Goal: Task Accomplishment & Management: Complete application form

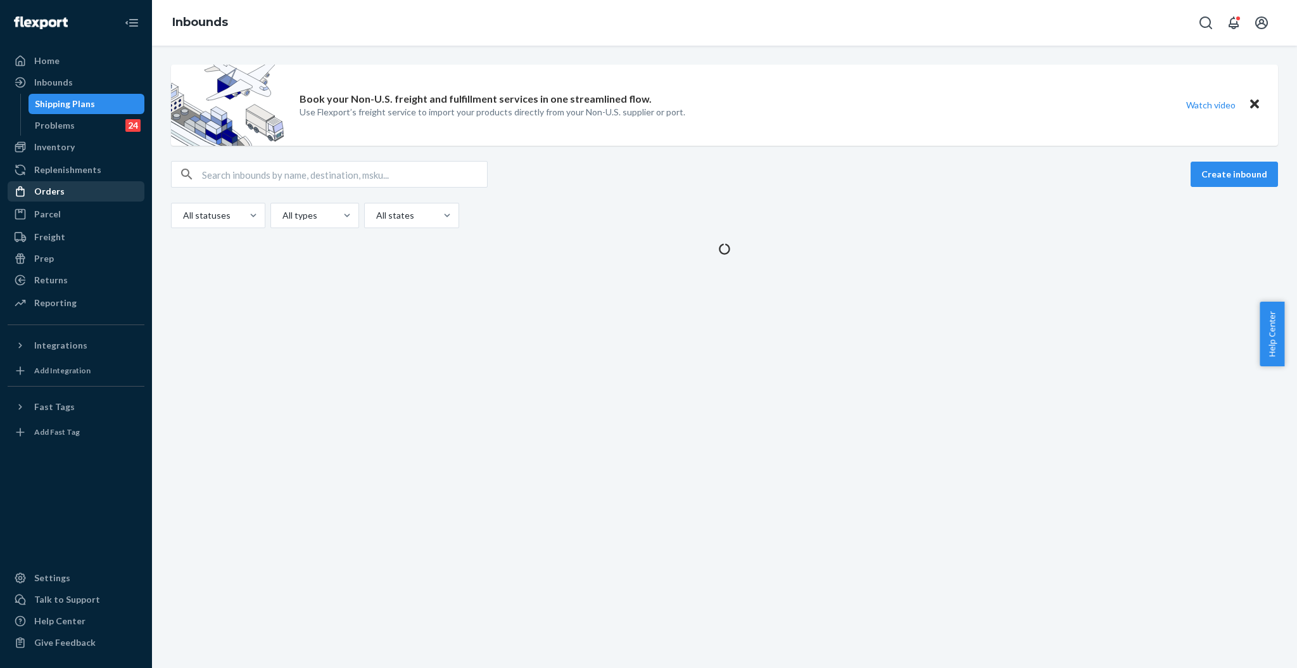
click at [62, 188] on div "Orders" at bounding box center [76, 191] width 134 height 18
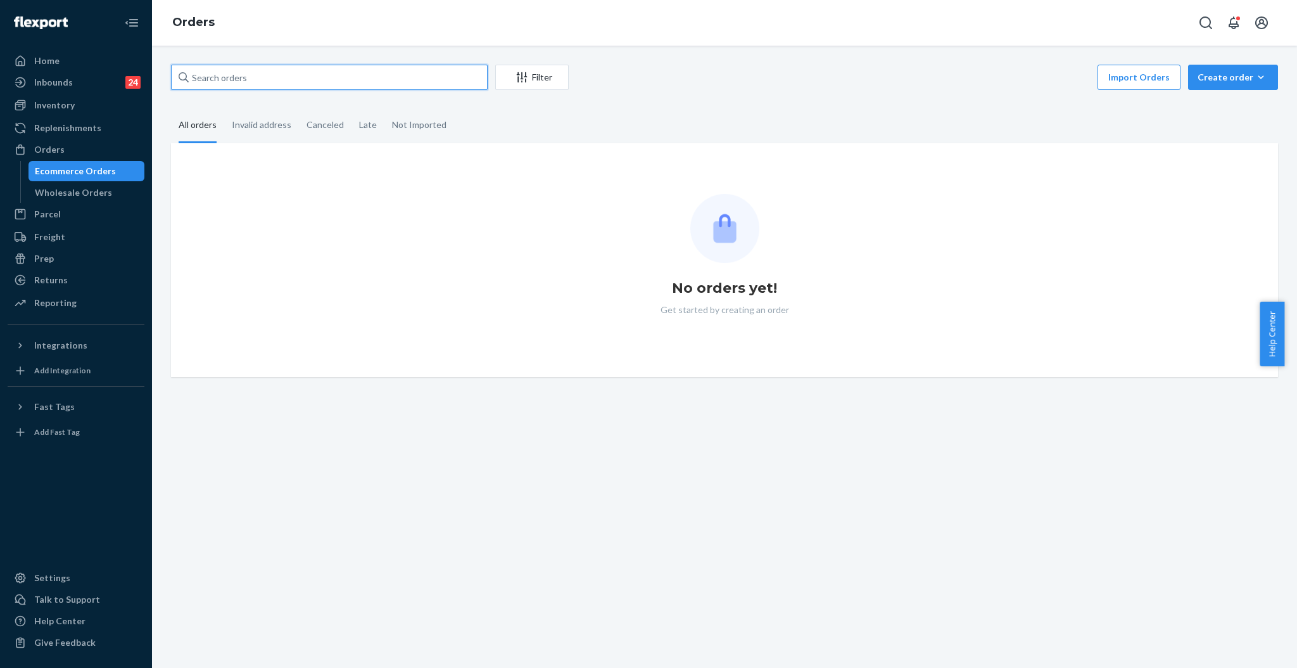
click at [308, 75] on input "text" at bounding box center [329, 77] width 317 height 25
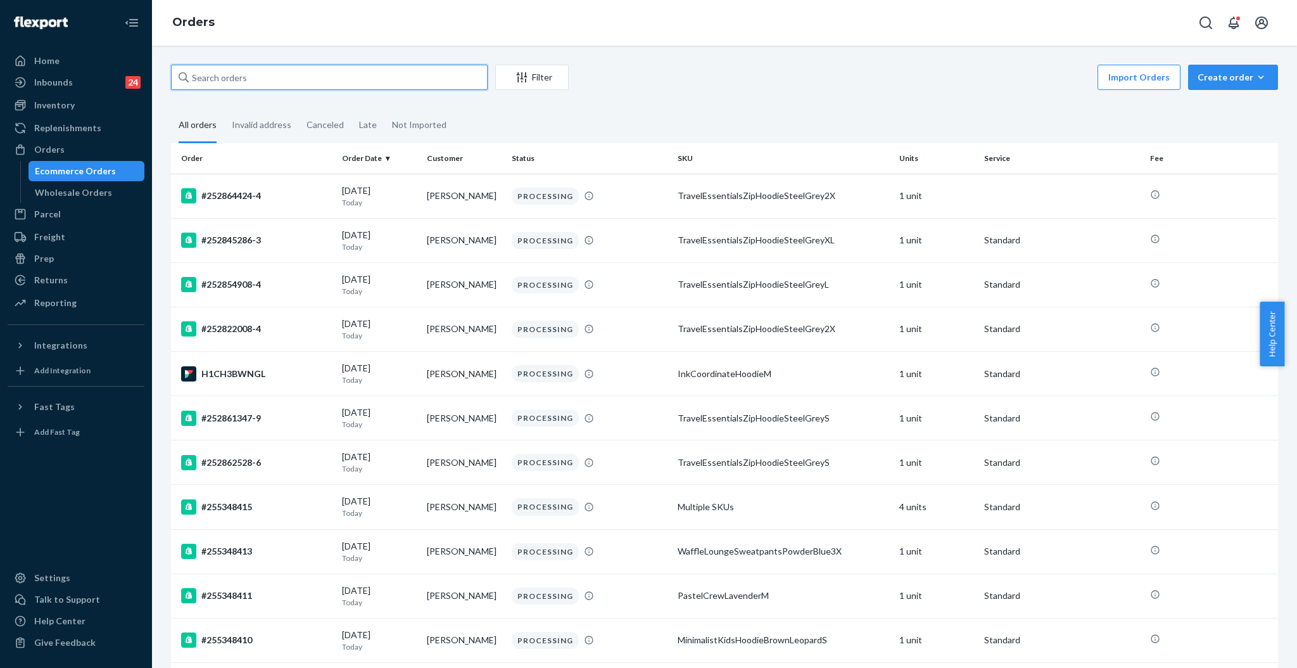
paste input "#255218880"
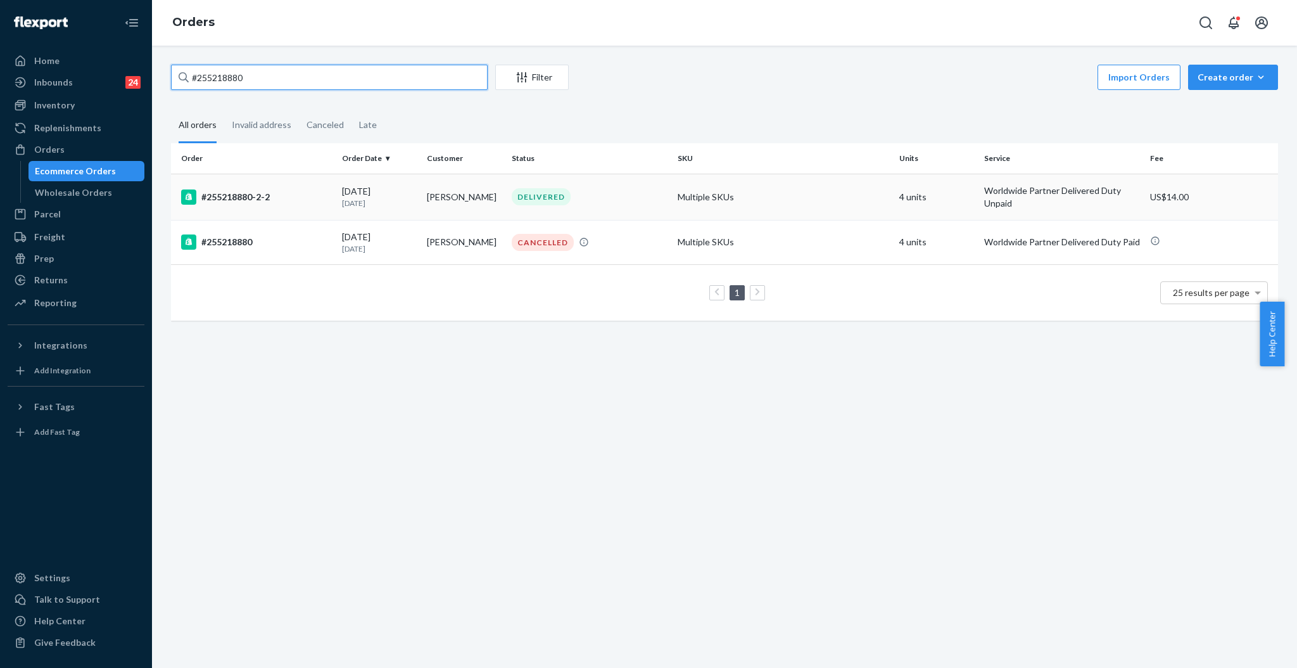
type input "#255218880"
click at [500, 188] on td "[PERSON_NAME]" at bounding box center [464, 197] width 85 height 46
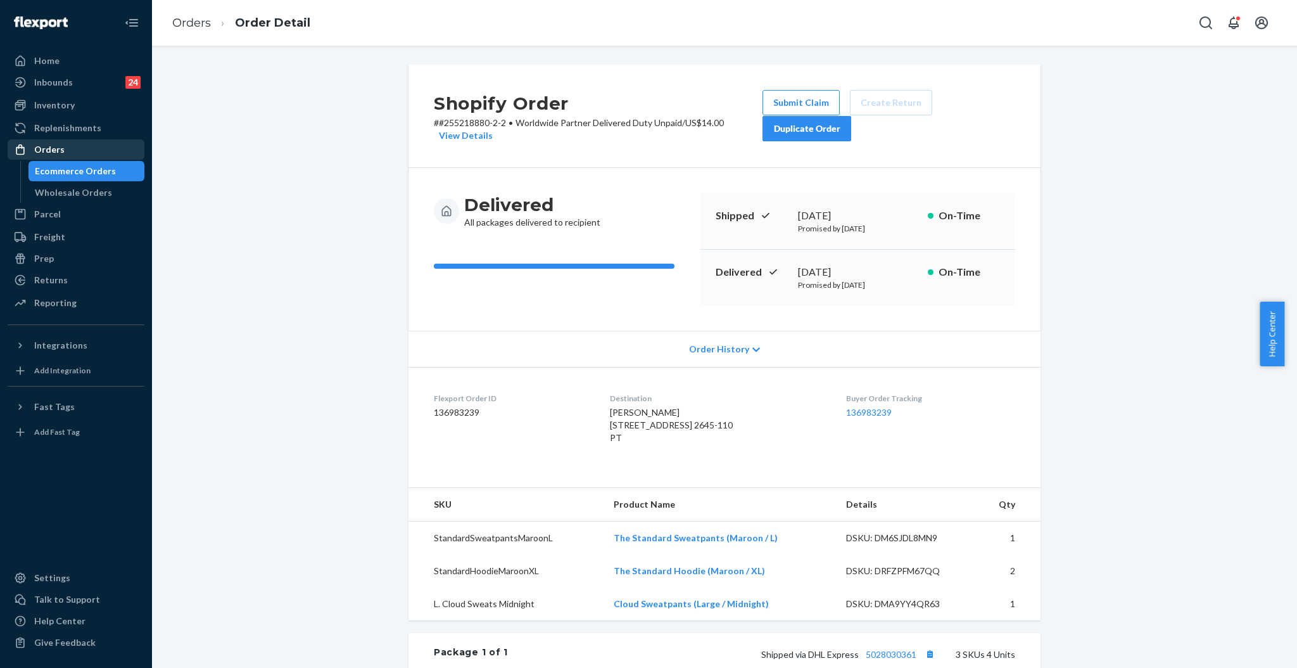
click at [48, 150] on div "Orders" at bounding box center [49, 149] width 30 height 13
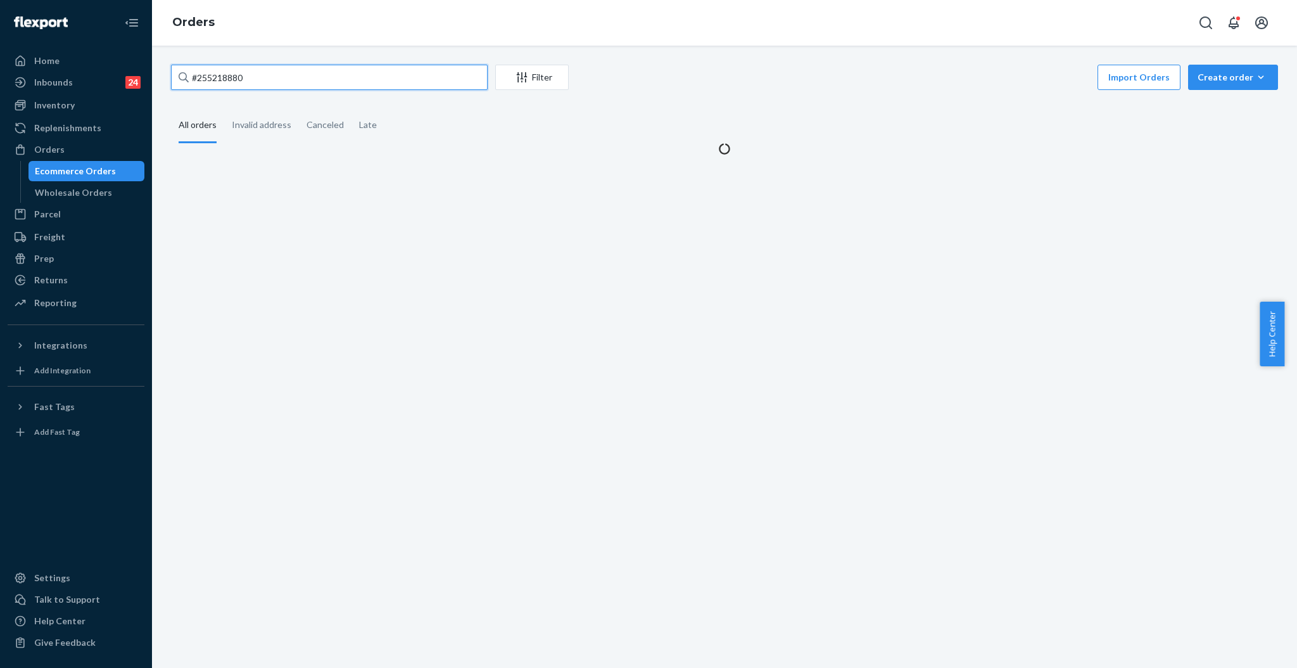
click at [267, 85] on input "#255218880" at bounding box center [329, 77] width 317 height 25
click at [267, 84] on input "#255218880" at bounding box center [329, 77] width 317 height 25
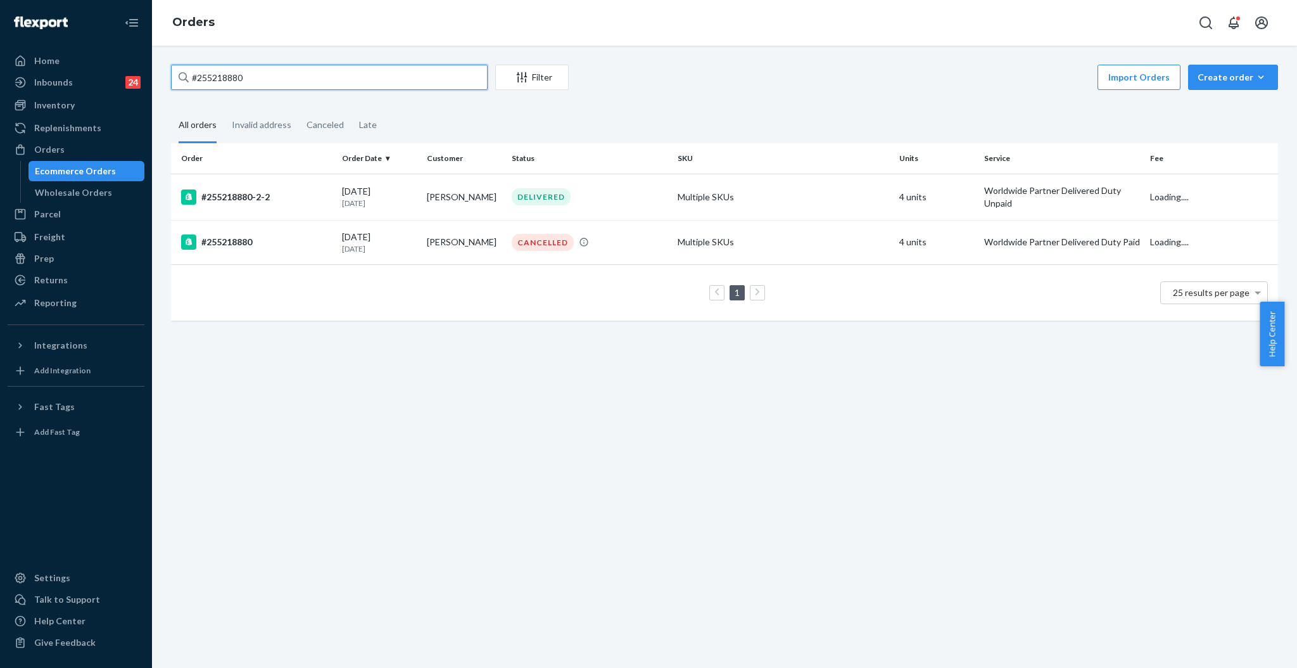
paste input "255047873"
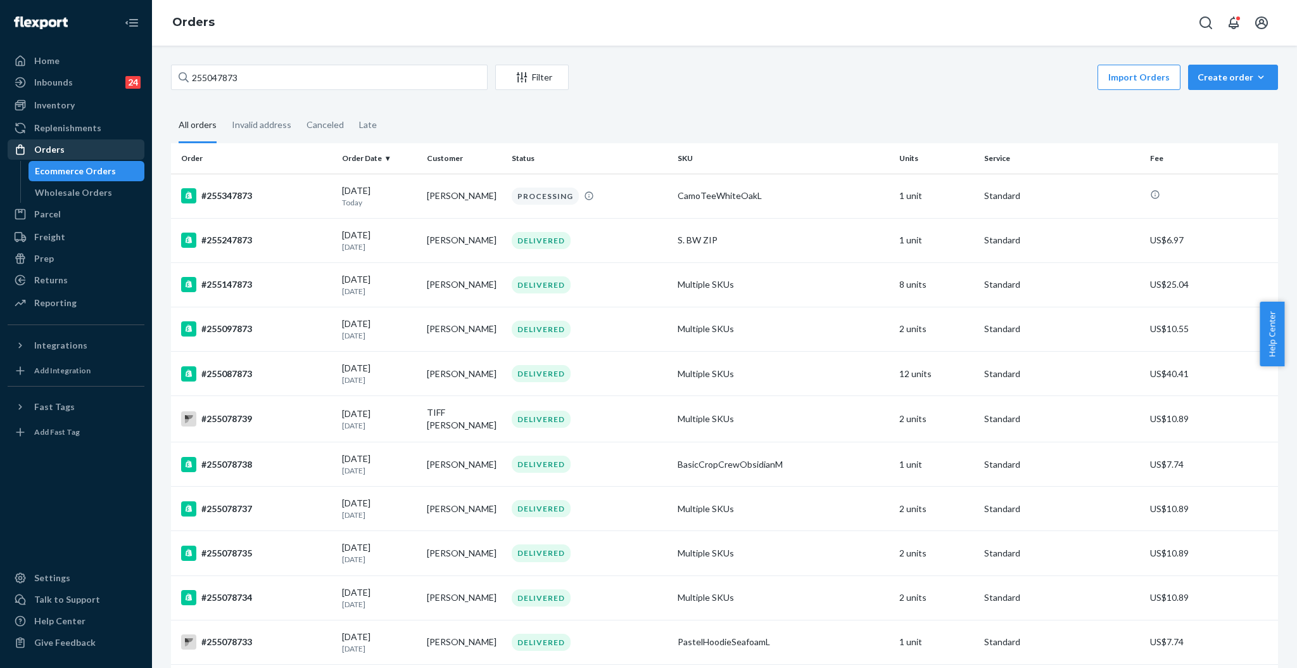
click at [58, 141] on div "Orders" at bounding box center [76, 150] width 134 height 18
click at [257, 80] on input "255047873" at bounding box center [329, 77] width 317 height 25
paste input "#255336074"
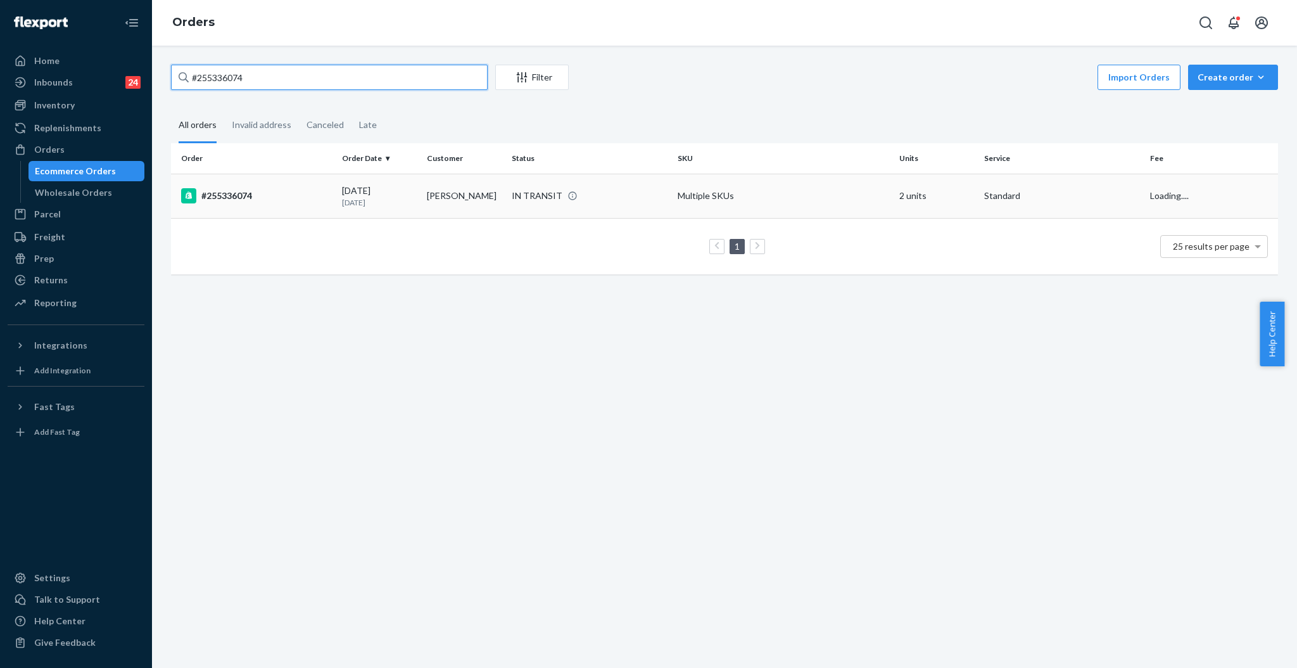
type input "#255336074"
click at [397, 193] on div "[DATE] [DATE]" at bounding box center [379, 195] width 75 height 23
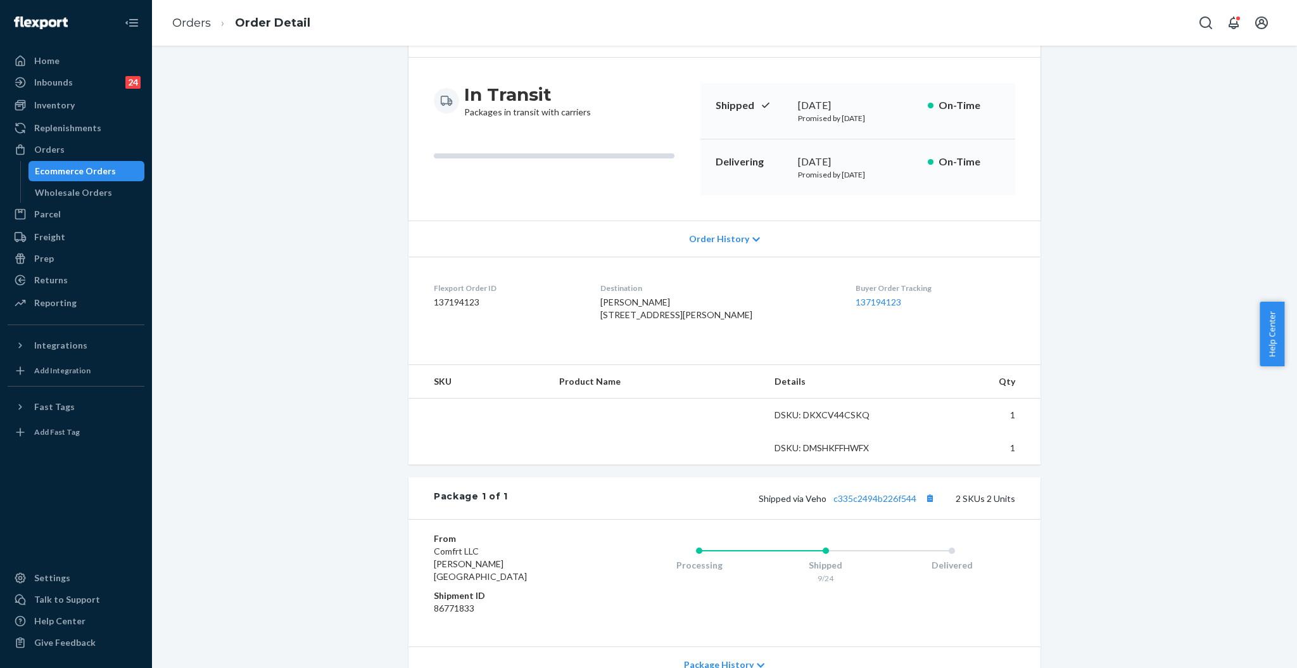
scroll to position [238, 0]
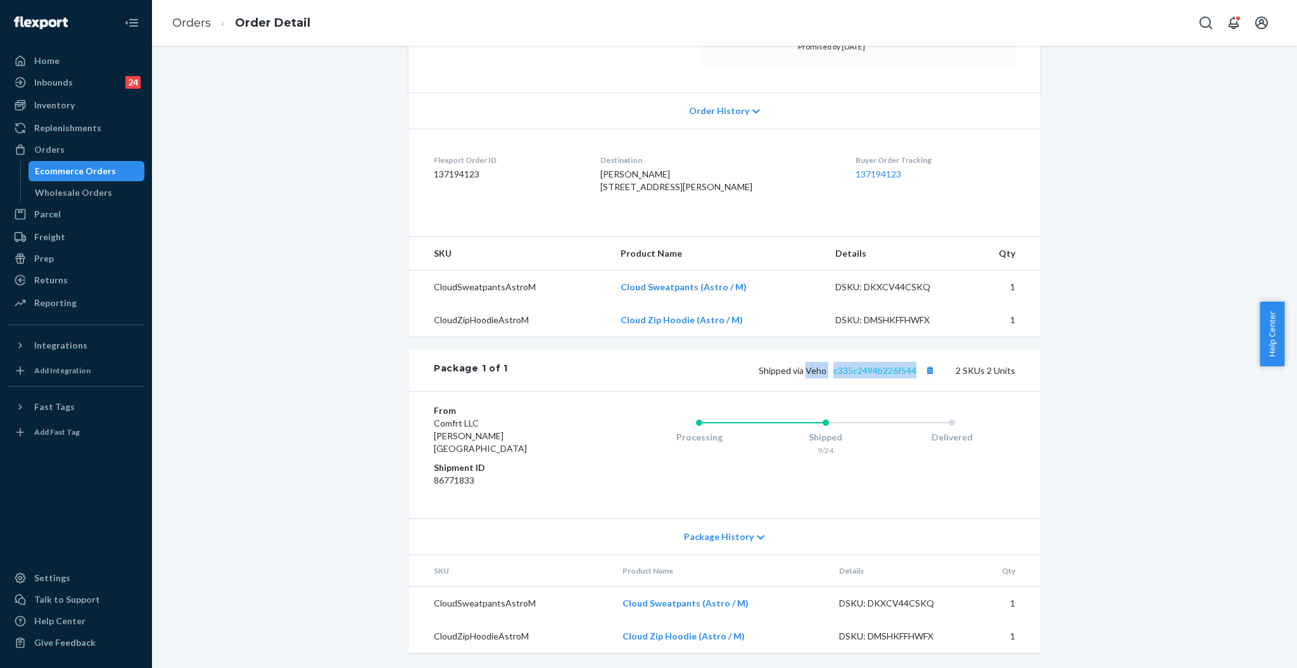
drag, startPoint x: 804, startPoint y: 382, endPoint x: 911, endPoint y: 382, distance: 107.1
click at [911, 376] on span "Shipped via Veho c335c2494b226f544" at bounding box center [848, 370] width 179 height 11
copy span "Veho c335c2494b226f544"
click at [46, 148] on div "Orders" at bounding box center [49, 149] width 30 height 13
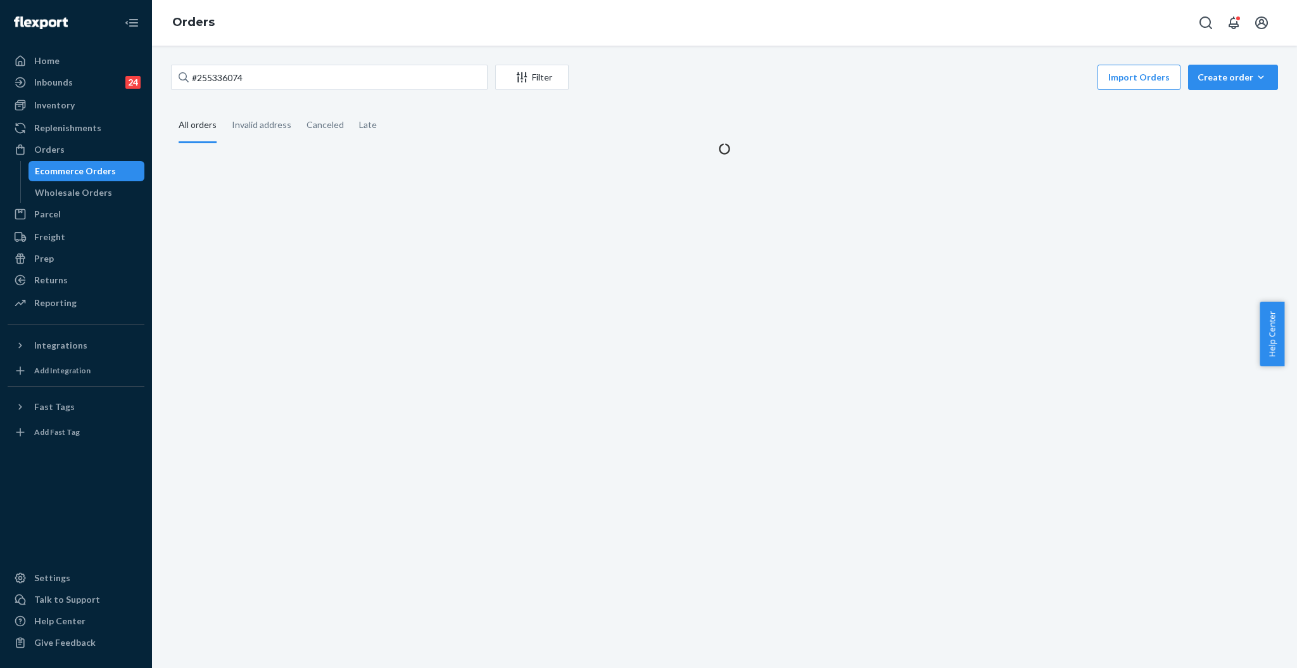
drag, startPoint x: 328, startPoint y: 95, endPoint x: 321, endPoint y: 87, distance: 10.3
click at [324, 94] on div "#255336074 Filter Import Orders Create order Ecommerce order Removal order All …" at bounding box center [725, 110] width 1126 height 91
click at [321, 79] on input "#255336074" at bounding box center [329, 77] width 317 height 25
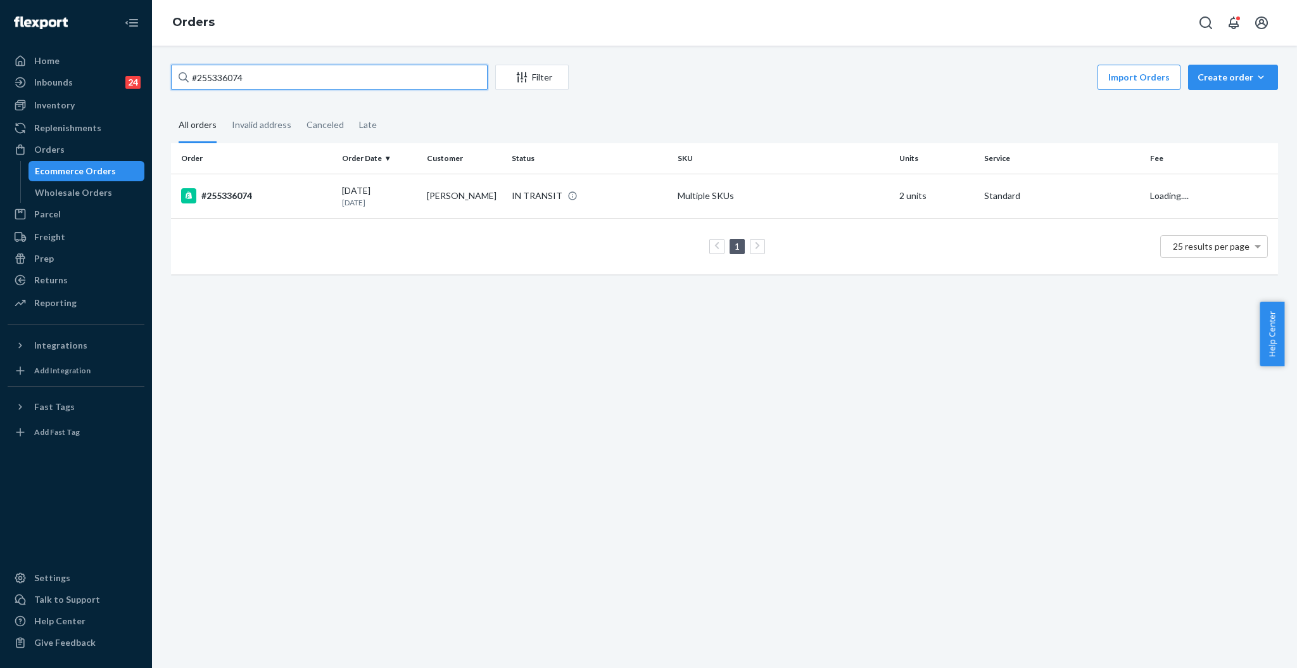
click at [321, 79] on input "#255336074" at bounding box center [329, 77] width 317 height 25
paste input "2318"
type input "#255231874"
click at [471, 191] on td "[PERSON_NAME] [PERSON_NAME]" at bounding box center [464, 197] width 85 height 46
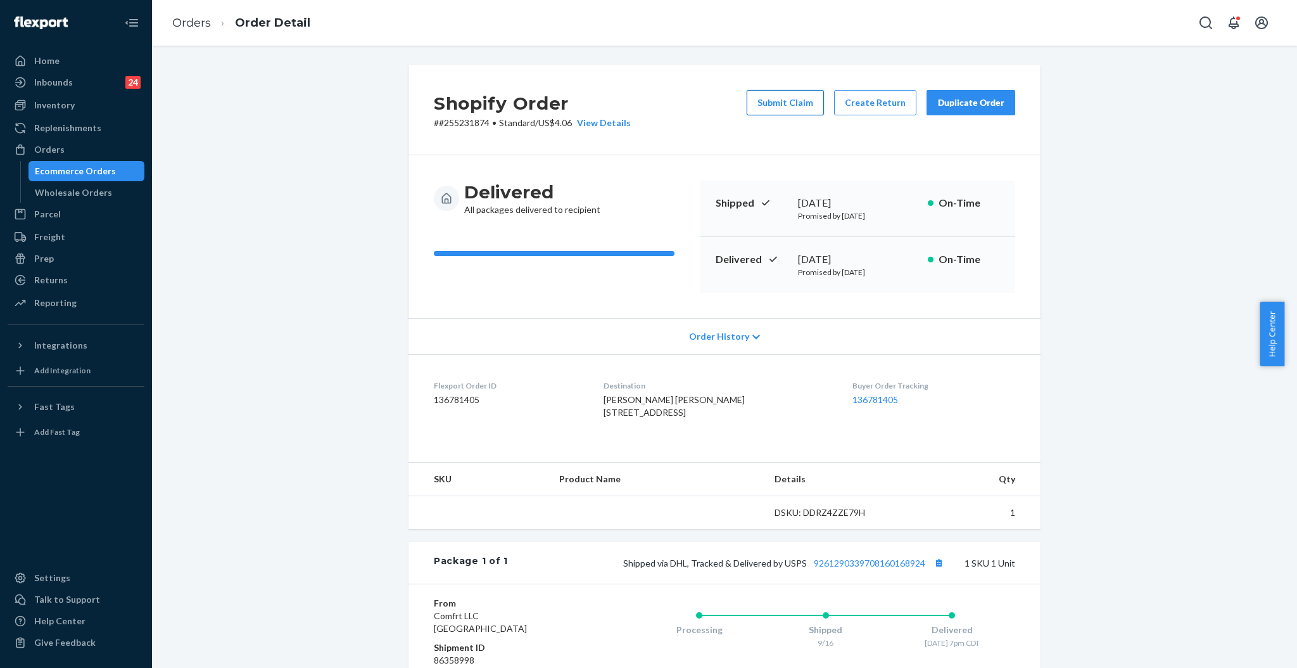
click at [797, 102] on button "Submit Claim" at bounding box center [785, 102] width 77 height 25
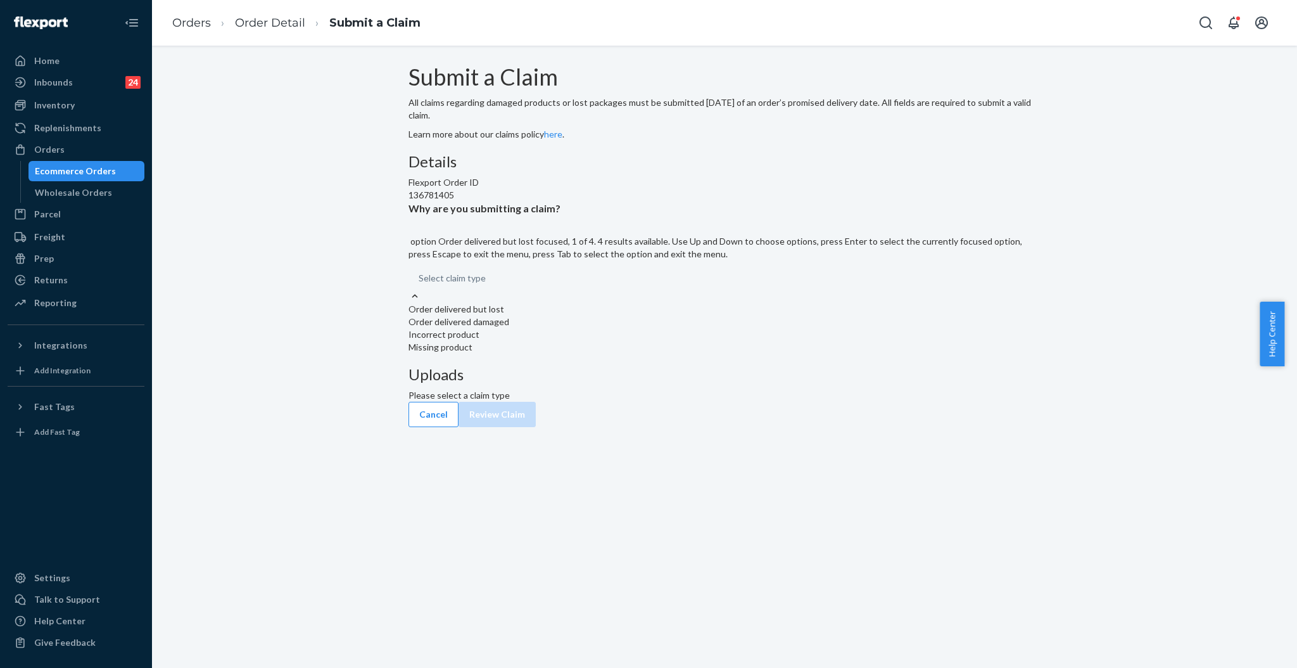
click at [486, 284] on div "Select claim type" at bounding box center [452, 278] width 67 height 13
click at [487, 284] on input "Why are you submitting a claim? option Order delivered but lost focused, 1 of 4…" at bounding box center [486, 278] width 1 height 13
click at [590, 315] on div "Order delivered but lost" at bounding box center [725, 309] width 632 height 13
click at [487, 284] on input "Why are you submitting a claim? option Order delivered but lost focused, 1 of 4…" at bounding box center [486, 278] width 1 height 13
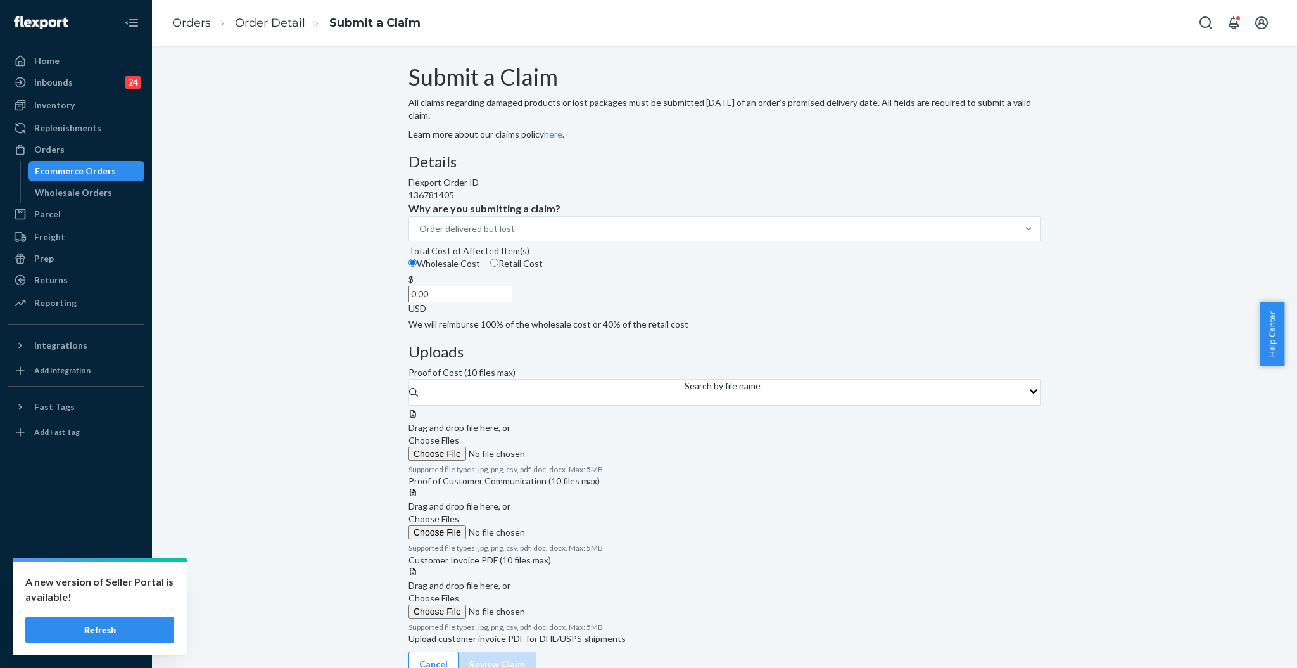
drag, startPoint x: 576, startPoint y: 385, endPoint x: 592, endPoint y: 392, distance: 17.3
click at [512, 302] on input "0.00" at bounding box center [461, 294] width 104 height 16
type input "28.00"
click at [459, 435] on span "Choose Files" at bounding box center [434, 440] width 51 height 11
click at [581, 447] on input "Choose Files" at bounding box center [495, 454] width 172 height 14
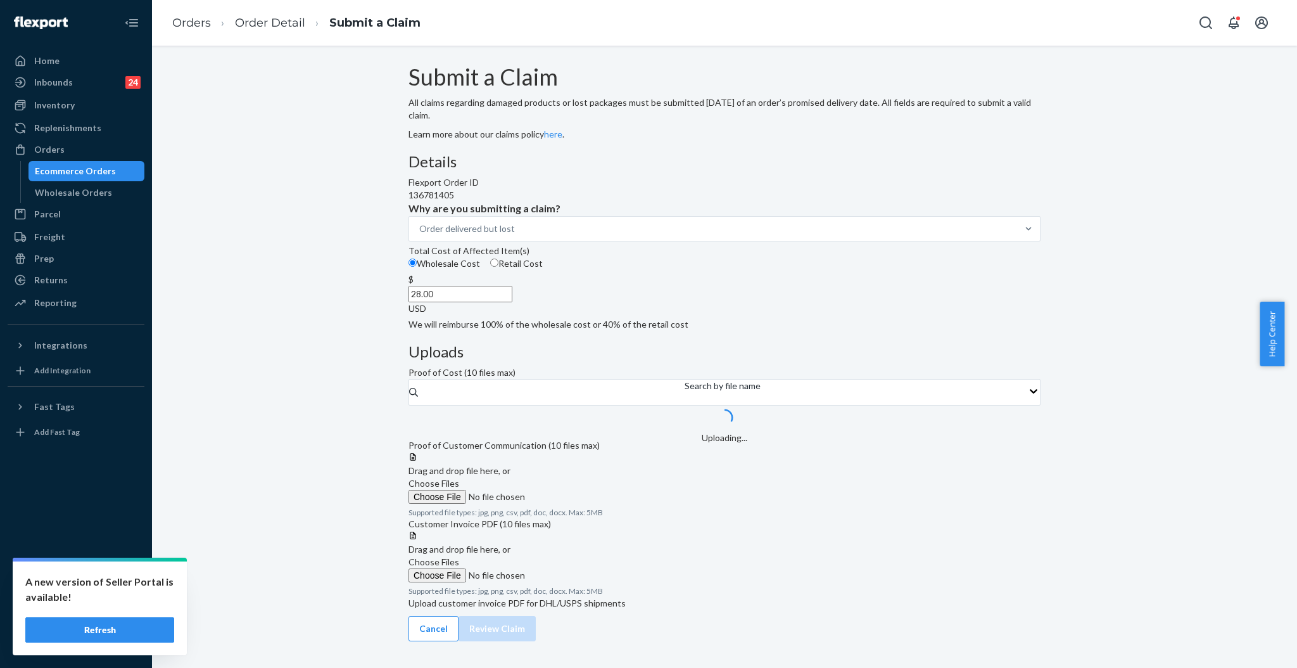
click at [581, 504] on label "Choose Files" at bounding box center [495, 490] width 172 height 27
click at [581, 504] on input "Choose Files" at bounding box center [495, 497] width 172 height 14
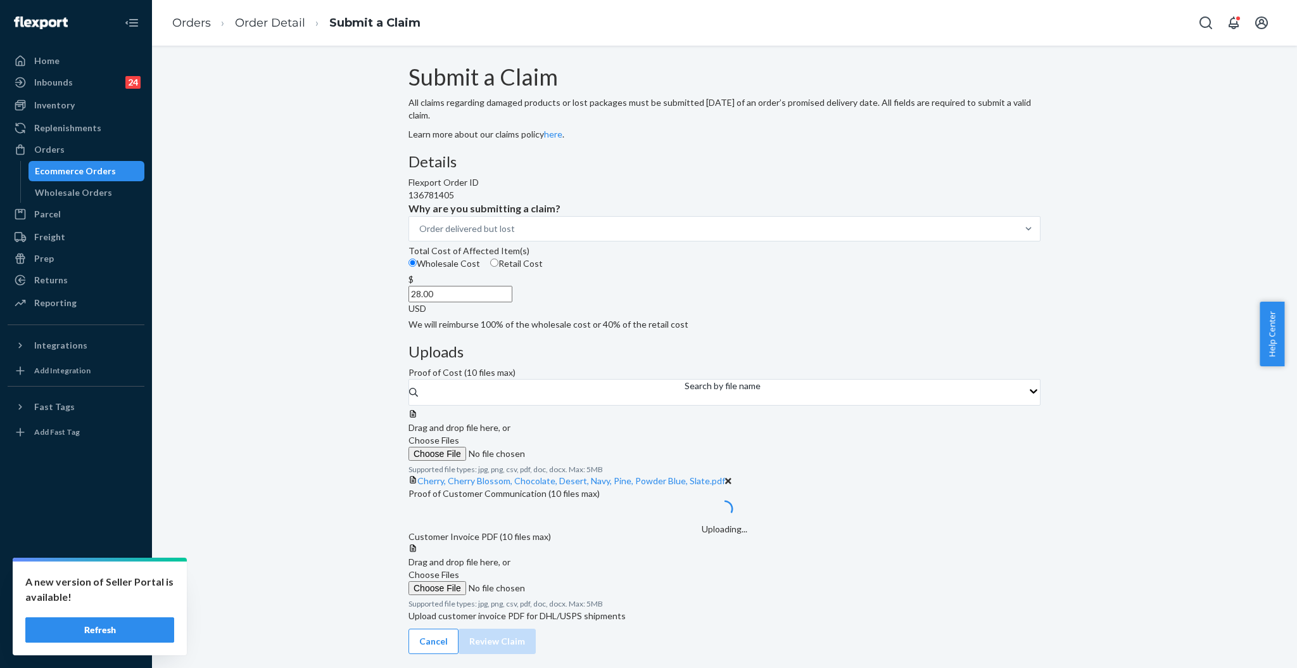
scroll to position [201, 0]
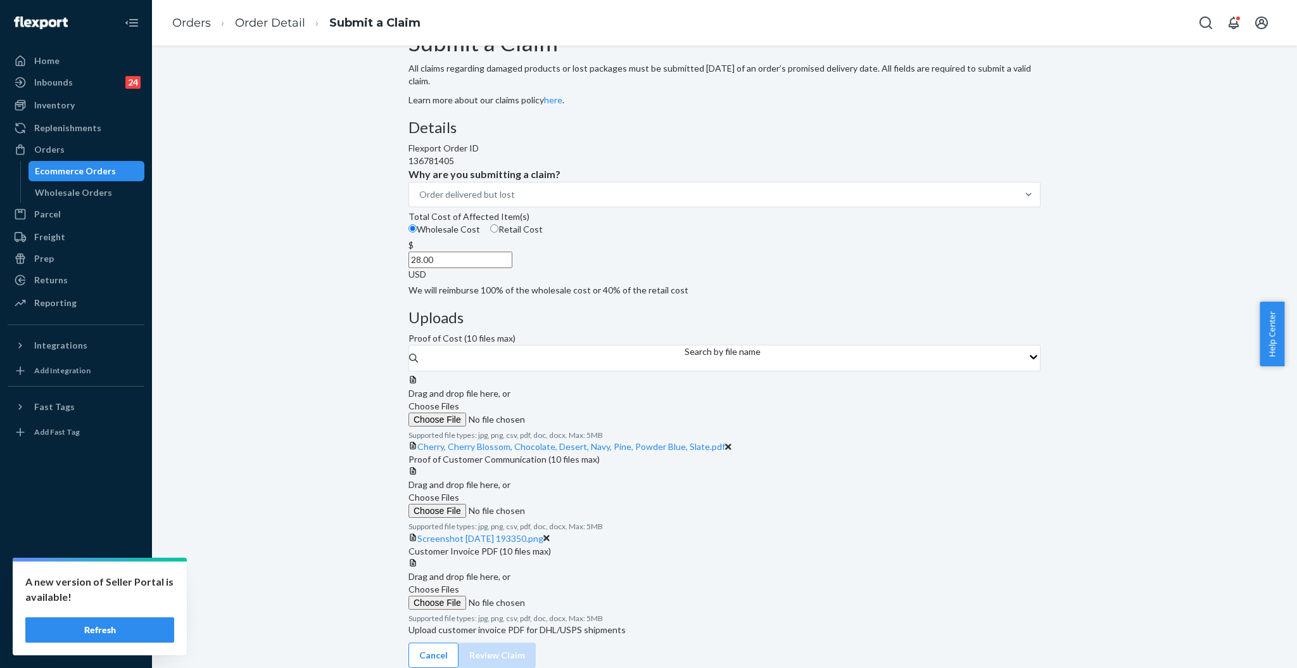
click at [876, 557] on div at bounding box center [725, 557] width 632 height 0
click at [459, 492] on span "Choose Files" at bounding box center [434, 497] width 51 height 11
click at [581, 504] on input "Choose Files" at bounding box center [495, 511] width 172 height 14
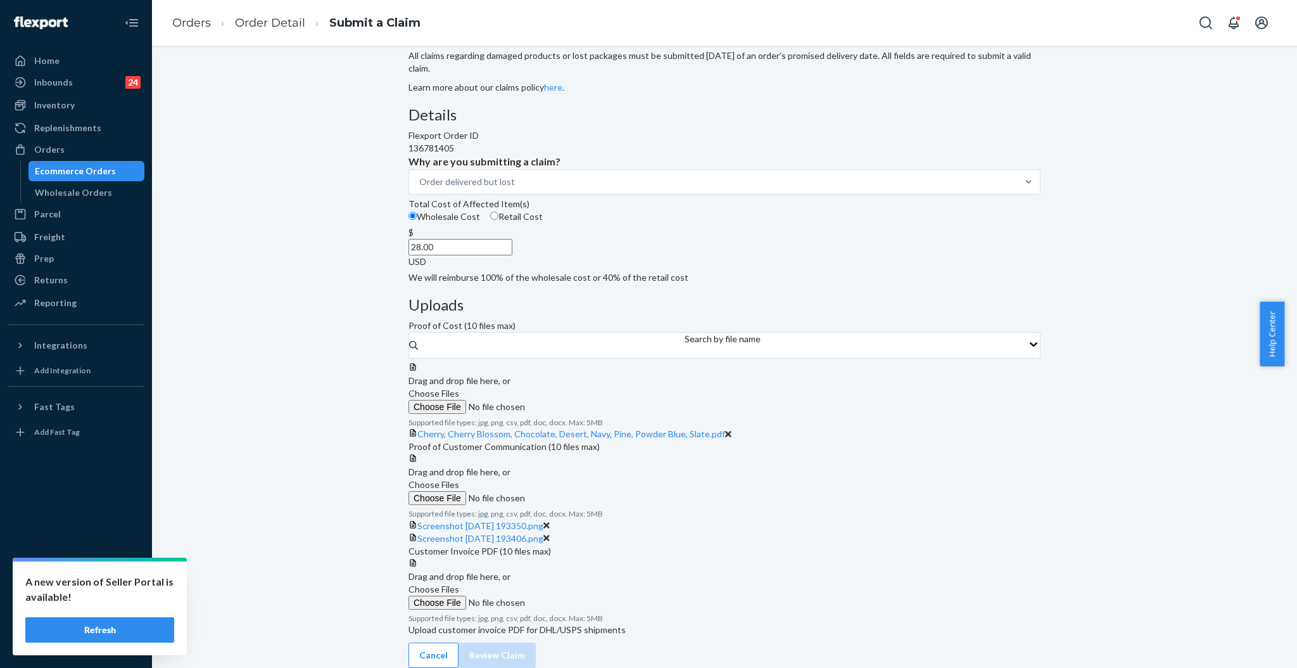
click at [459, 479] on span "Choose Files" at bounding box center [434, 484] width 51 height 11
click at [581, 491] on input "Choose Files" at bounding box center [495, 498] width 172 height 14
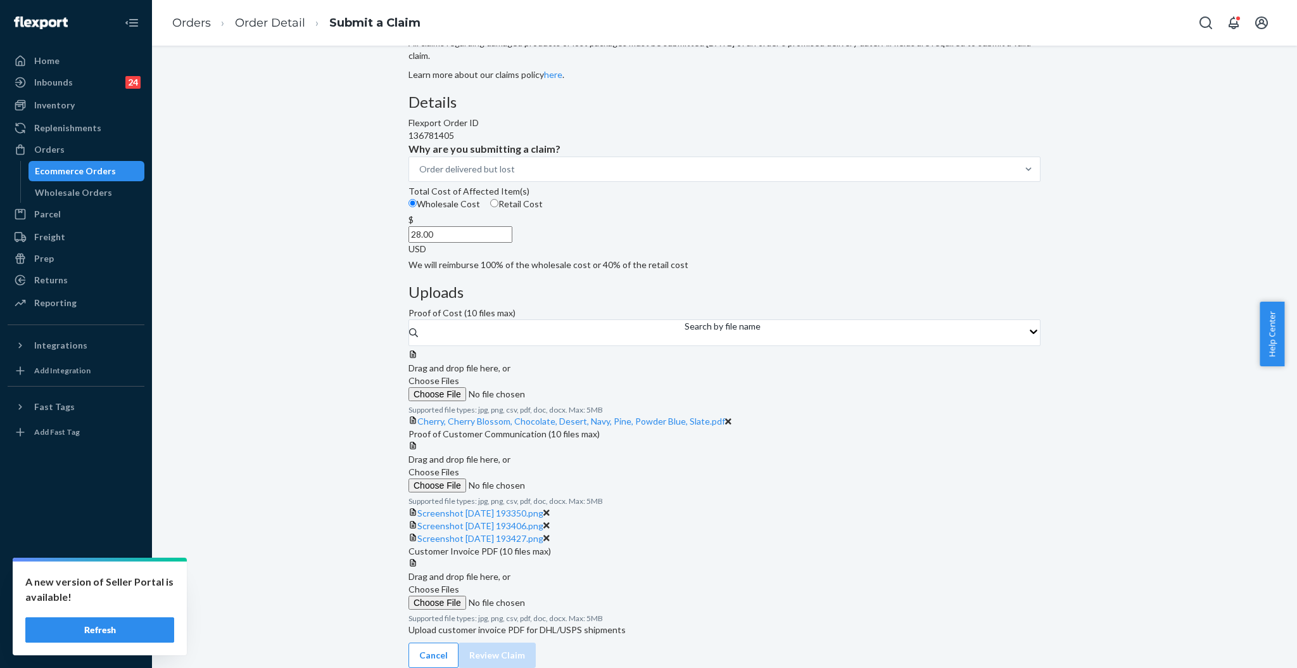
click at [581, 466] on label "Choose Files" at bounding box center [495, 479] width 172 height 27
click at [581, 478] on input "Choose Files" at bounding box center [495, 485] width 172 height 14
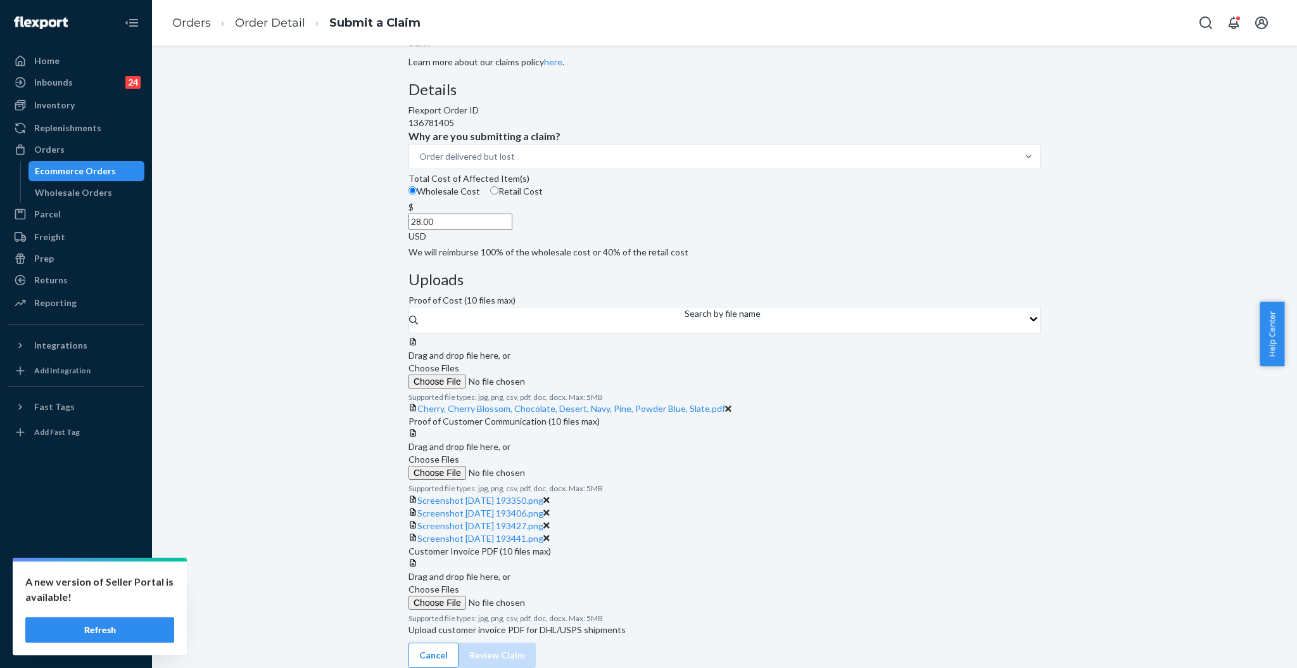
scroll to position [399, 0]
click at [581, 583] on label "Choose Files" at bounding box center [495, 596] width 172 height 27
click at [581, 595] on input "Choose Files" at bounding box center [495, 602] width 172 height 14
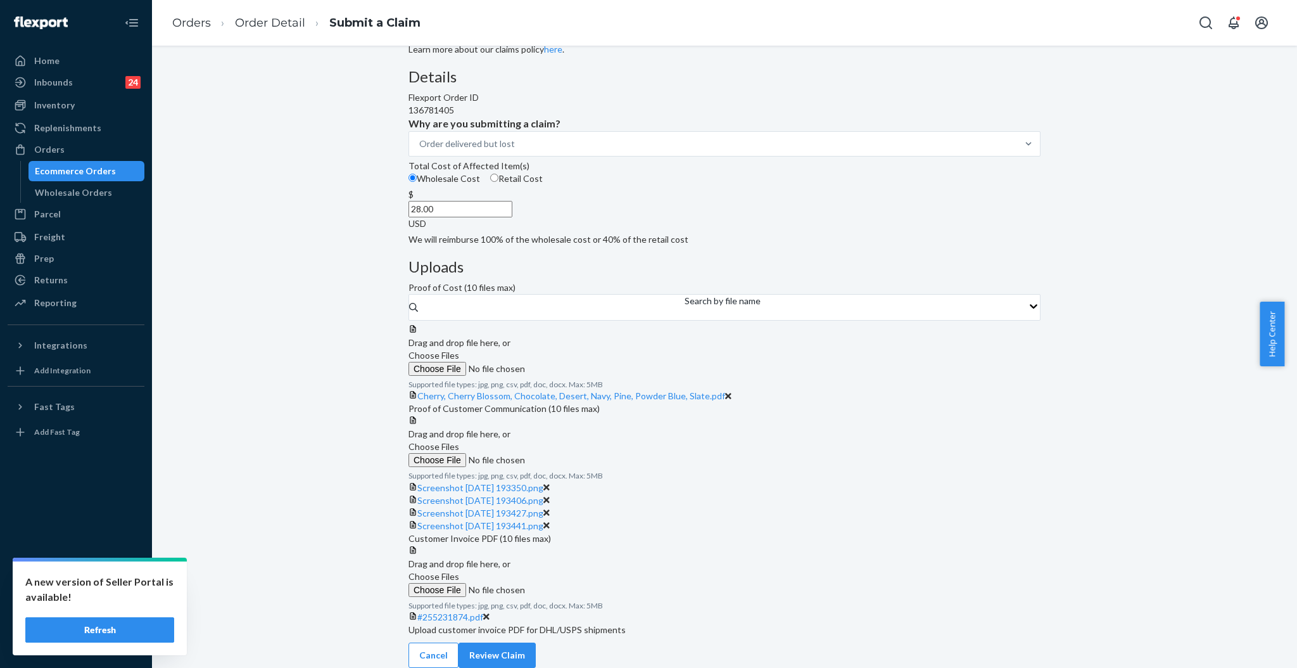
scroll to position [449, 0]
click at [536, 645] on button "Review Claim" at bounding box center [497, 654] width 77 height 25
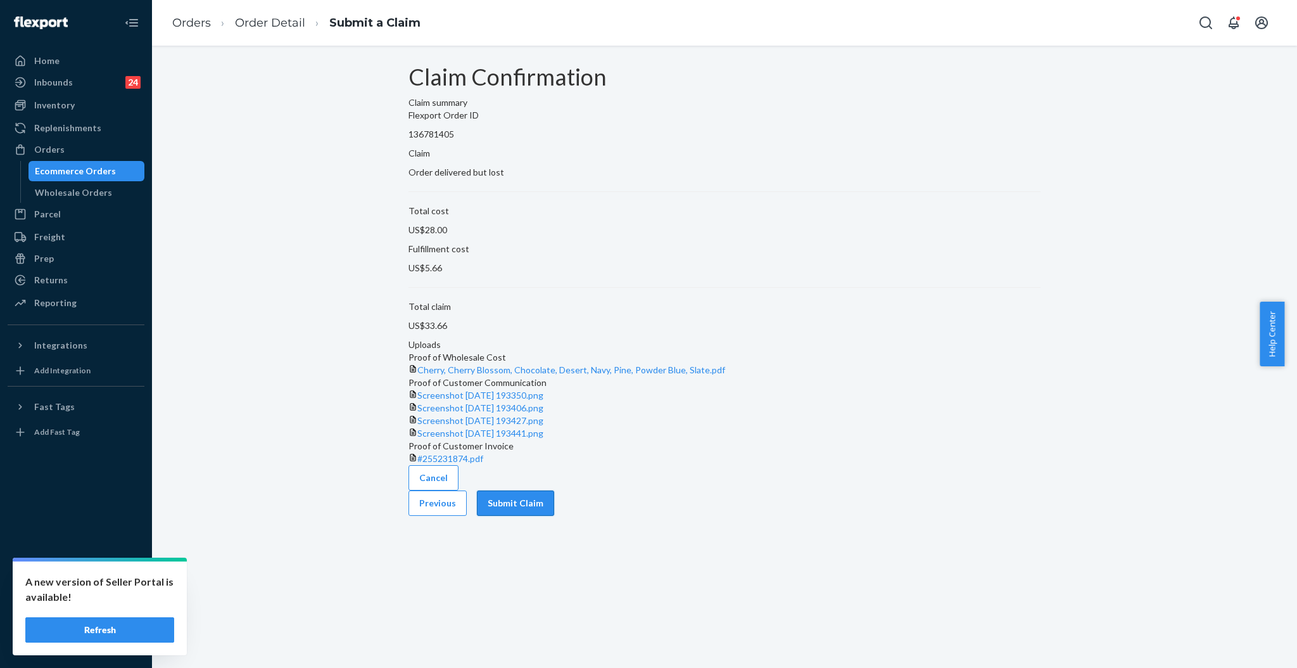
scroll to position [58, 0]
click at [554, 516] on button "Submit Claim" at bounding box center [515, 502] width 77 height 25
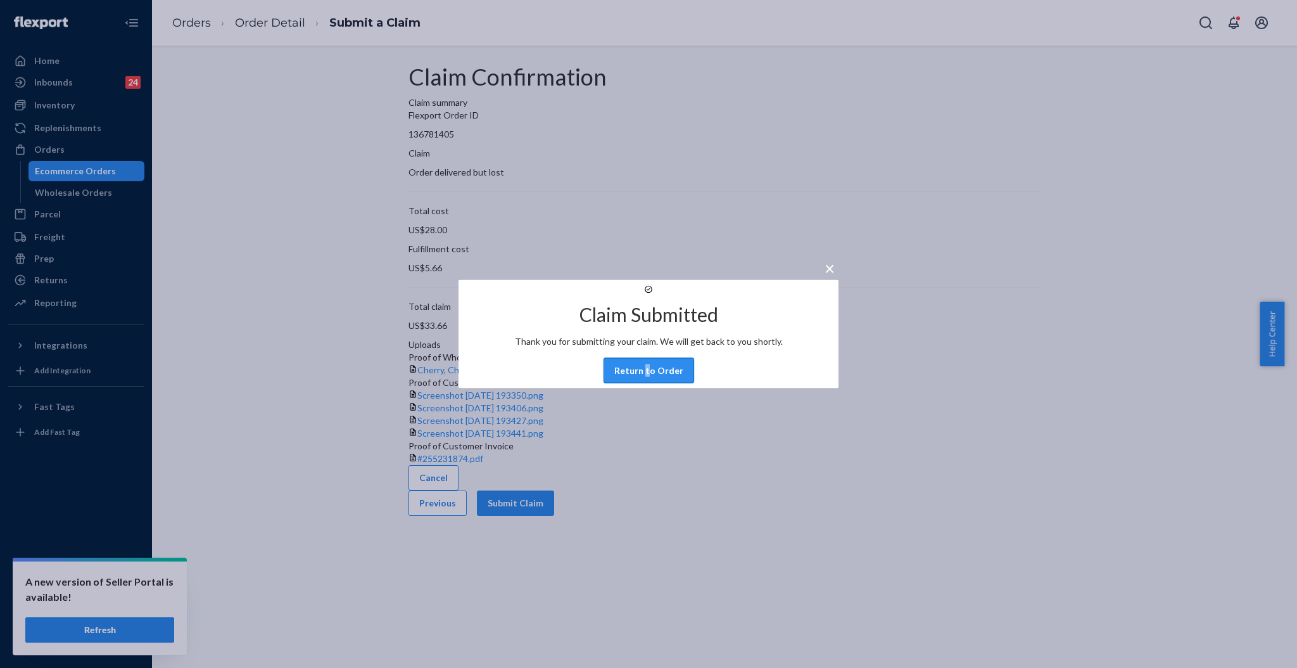
click at [647, 388] on div "Claim Submitted Thank you for submitting your claim. We will get back to you sh…" at bounding box center [649, 334] width 380 height 108
click at [647, 383] on button "Return to Order" at bounding box center [649, 370] width 91 height 25
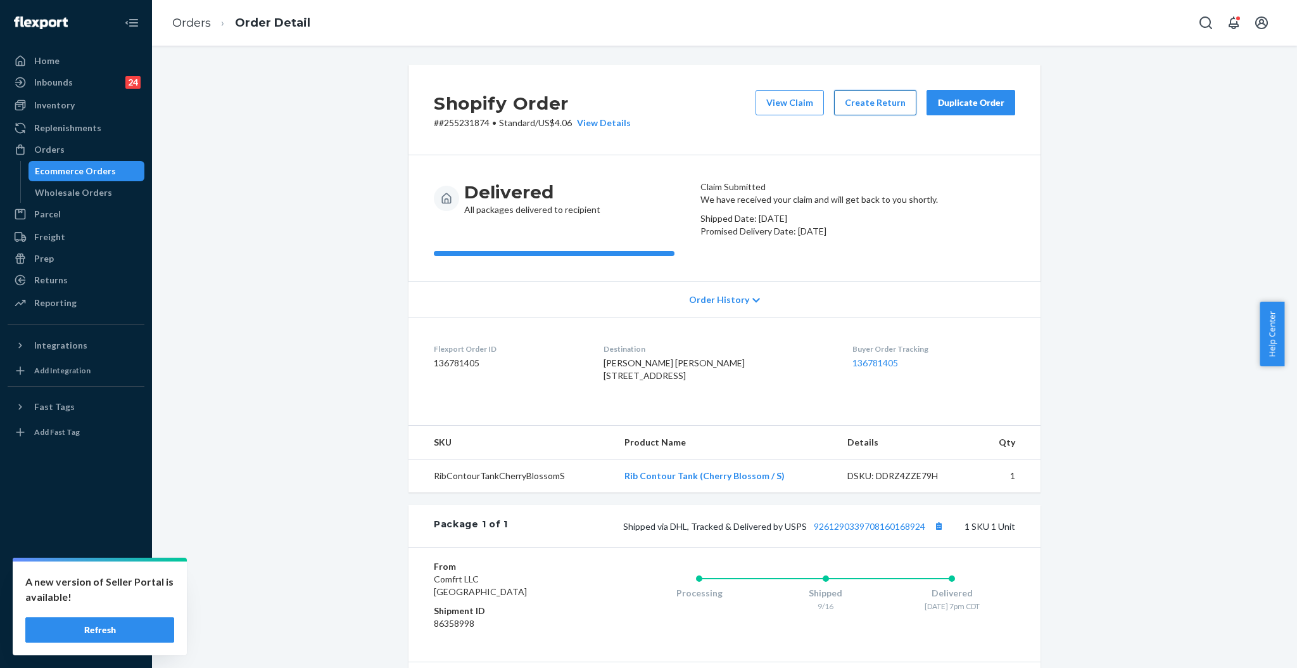
click at [886, 106] on button "Create Return" at bounding box center [875, 102] width 82 height 25
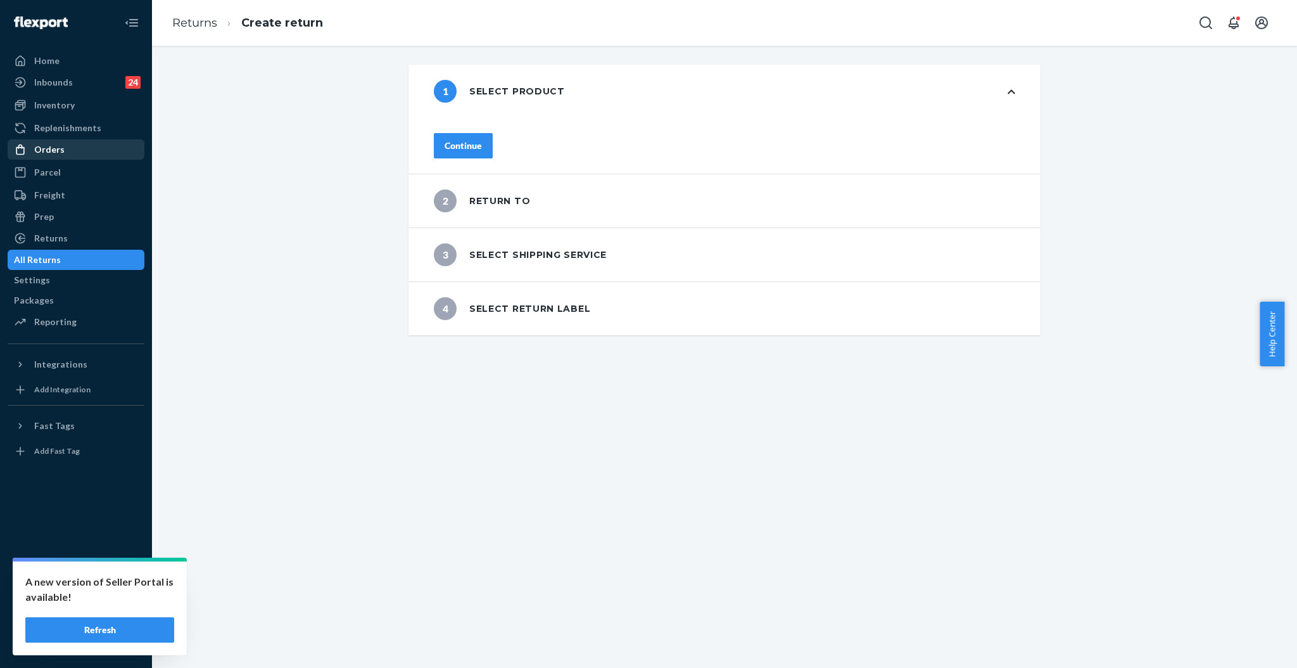
click at [60, 155] on div "Orders" at bounding box center [49, 149] width 30 height 13
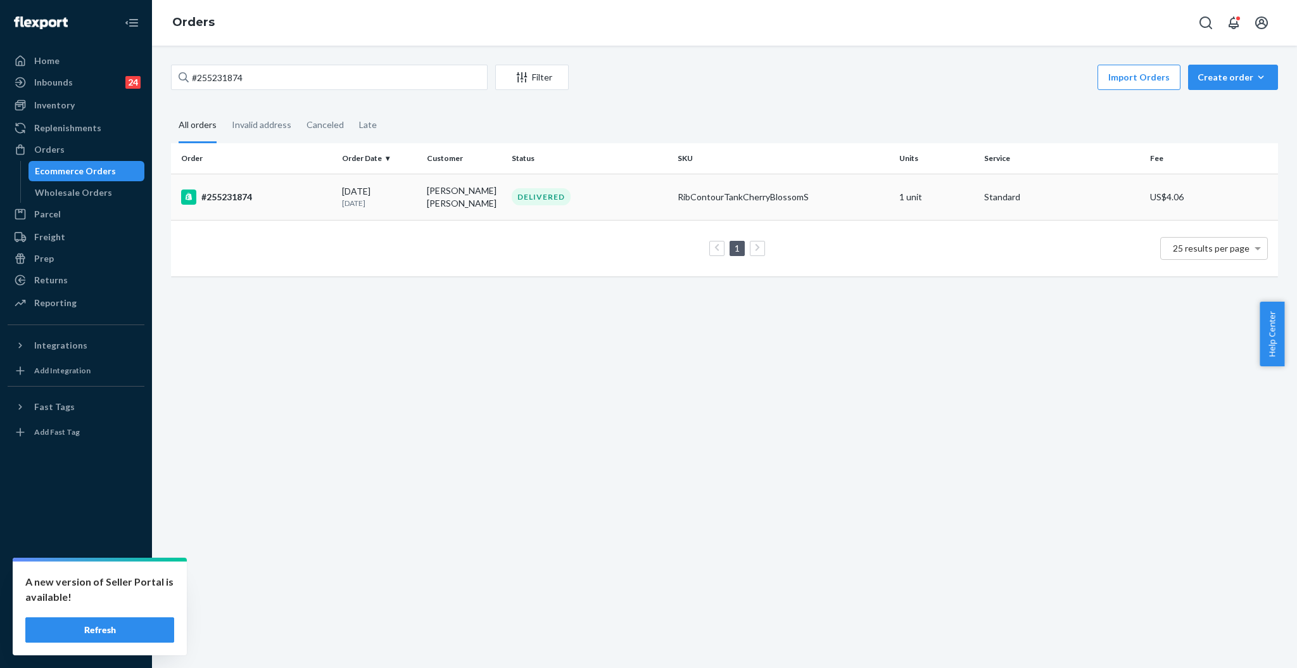
click at [815, 193] on div "RibContourTankCherryBlossomS" at bounding box center [784, 197] width 212 height 13
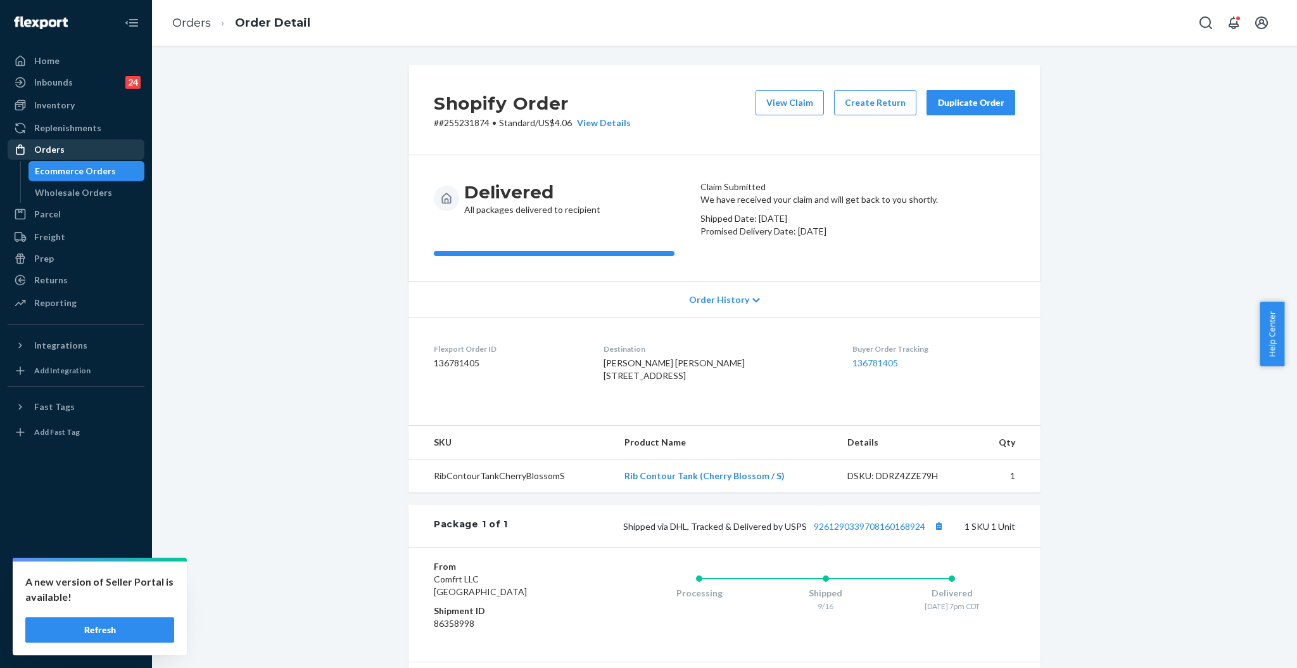
click at [47, 148] on div "Orders" at bounding box center [49, 149] width 30 height 13
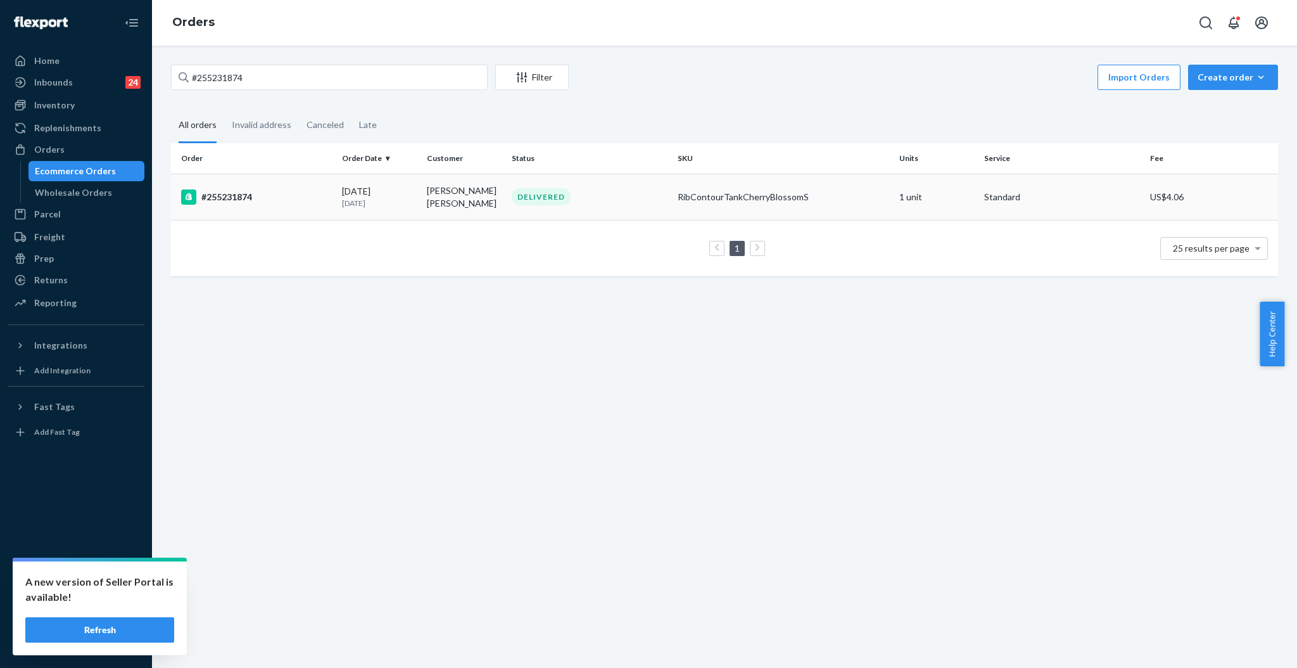
click at [571, 198] on div "DELIVERED" at bounding box center [589, 196] width 161 height 17
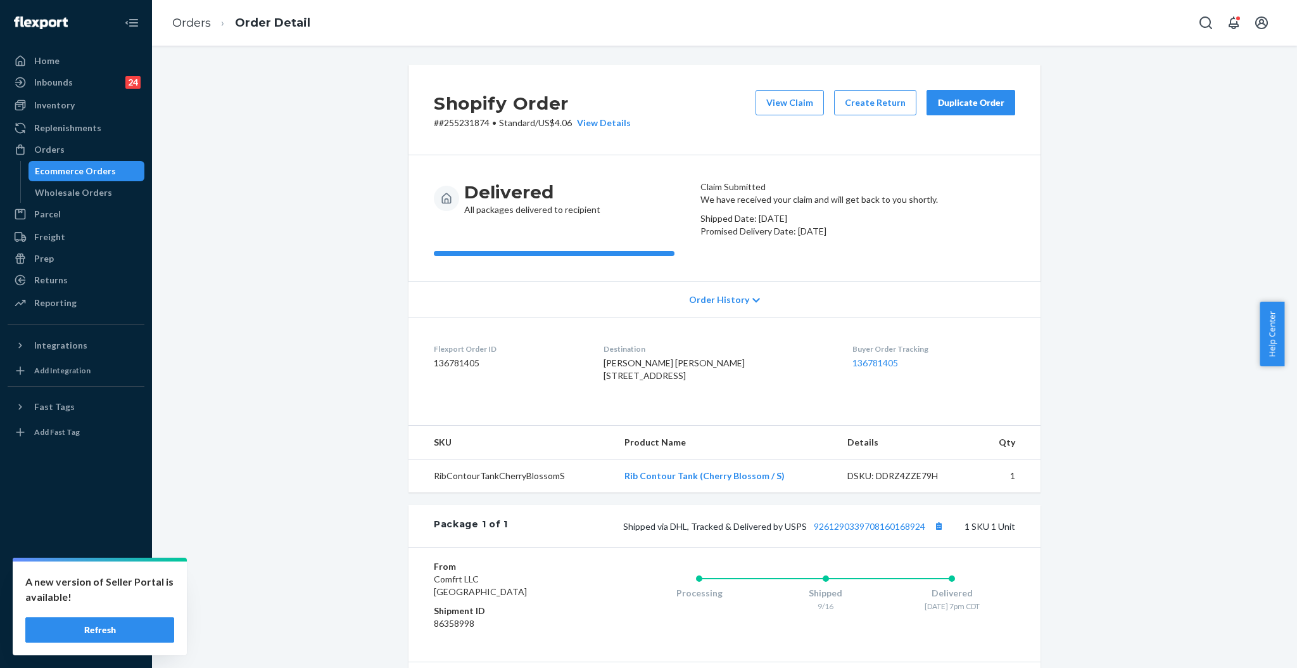
click at [939, 101] on div "Duplicate Order" at bounding box center [971, 102] width 67 height 13
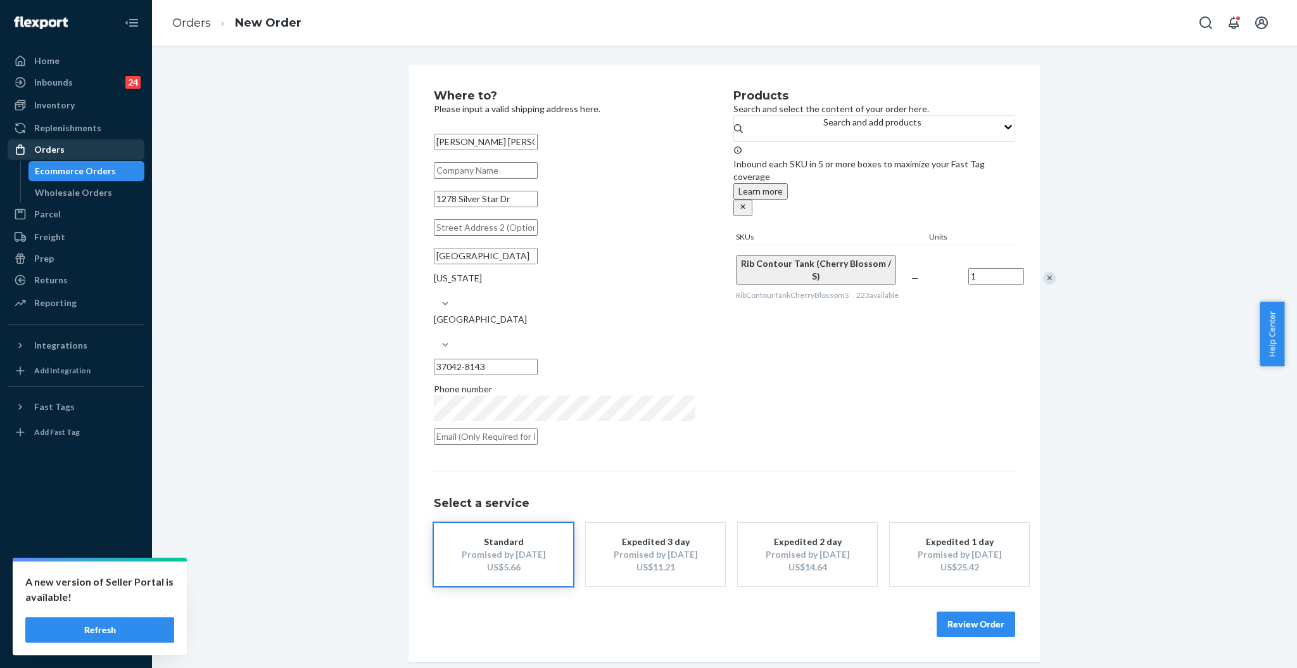
click at [78, 148] on div "Orders" at bounding box center [76, 150] width 134 height 18
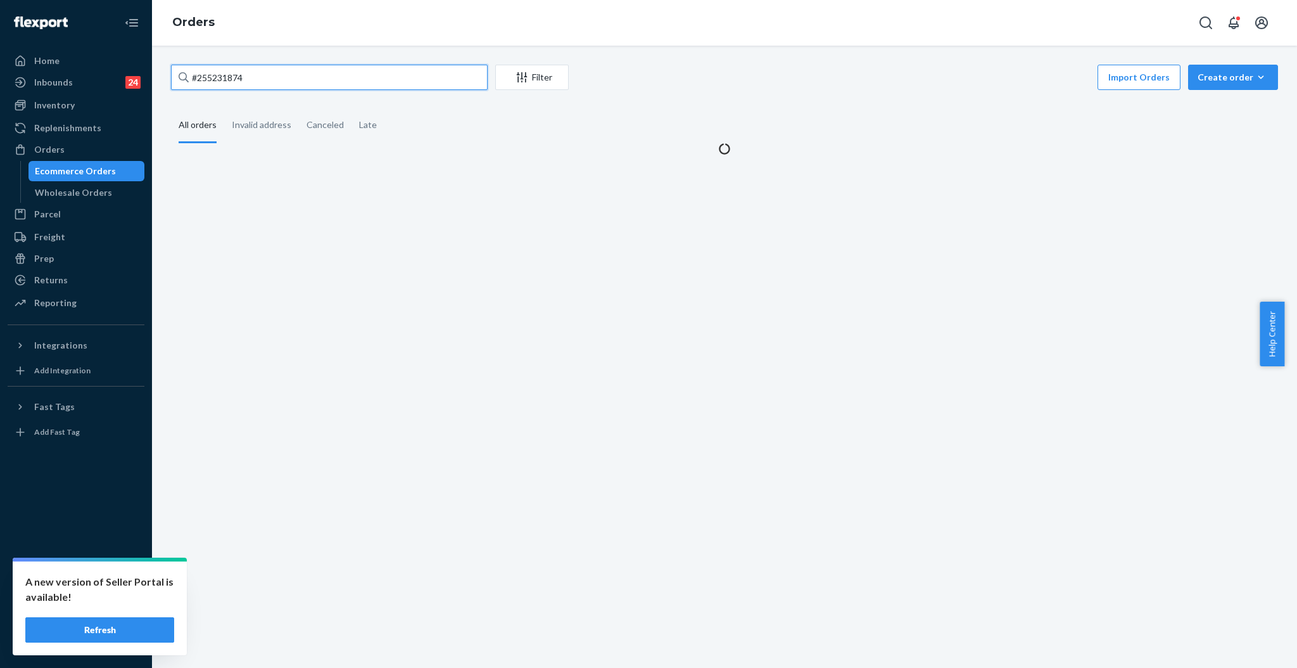
click at [277, 82] on input "#255231874" at bounding box center [329, 77] width 317 height 25
paste input "255165595"
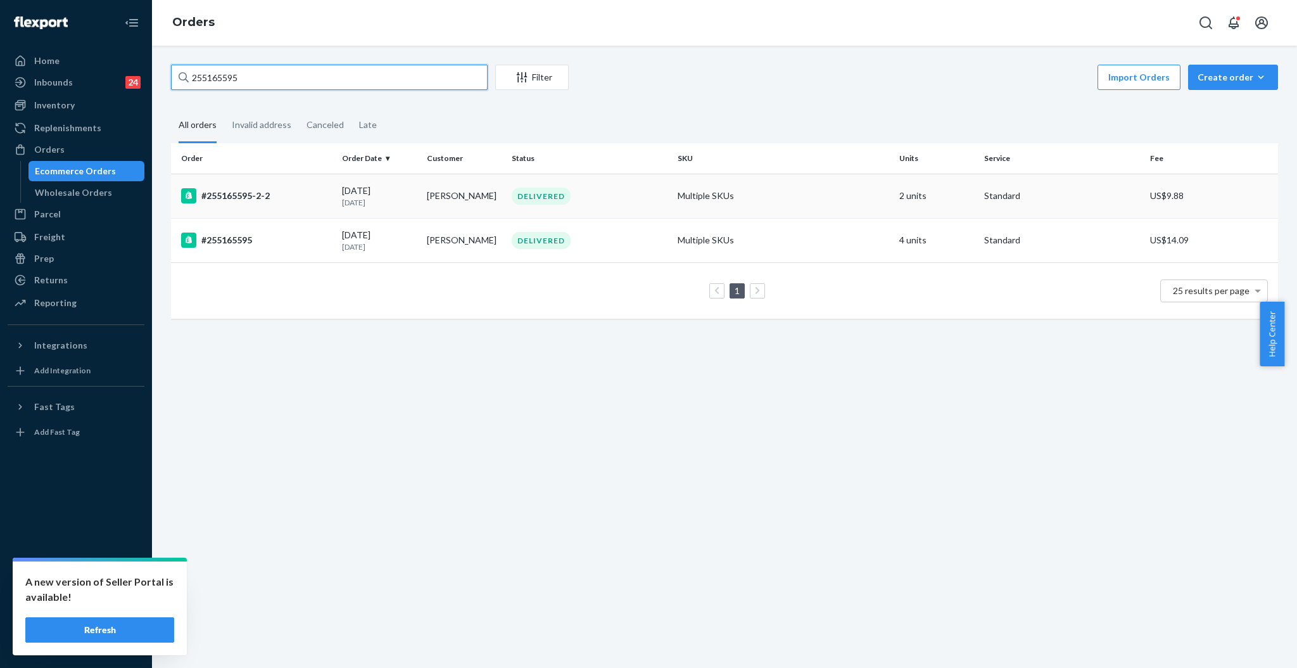
type input "255165595"
click at [562, 184] on td "DELIVERED" at bounding box center [590, 196] width 166 height 44
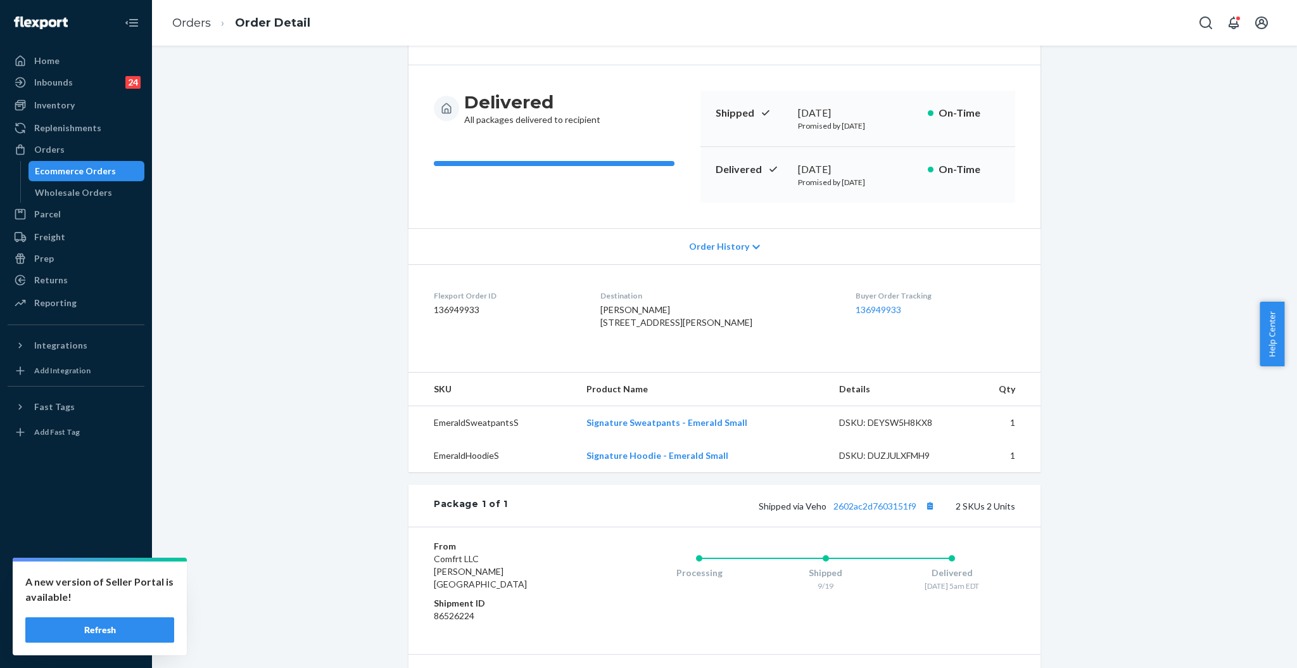
scroll to position [238, 0]
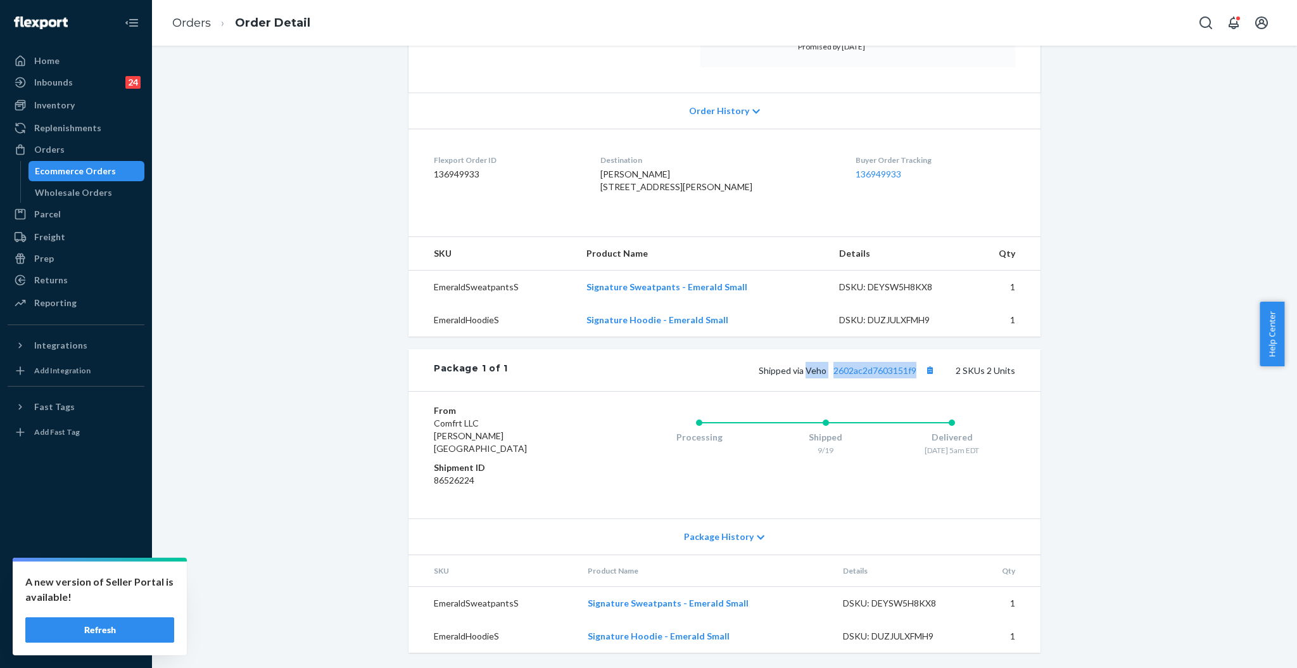
drag, startPoint x: 801, startPoint y: 385, endPoint x: 913, endPoint y: 385, distance: 111.5
click at [913, 376] on span "Shipped via Veho 2602ac2d7603151f9" at bounding box center [848, 370] width 179 height 11
copy span "Veho 2602ac2d7603151f9"
click at [862, 376] on link "2602ac2d7603151f9" at bounding box center [875, 370] width 83 height 11
drag, startPoint x: 47, startPoint y: 149, endPoint x: 137, endPoint y: 117, distance: 95.4
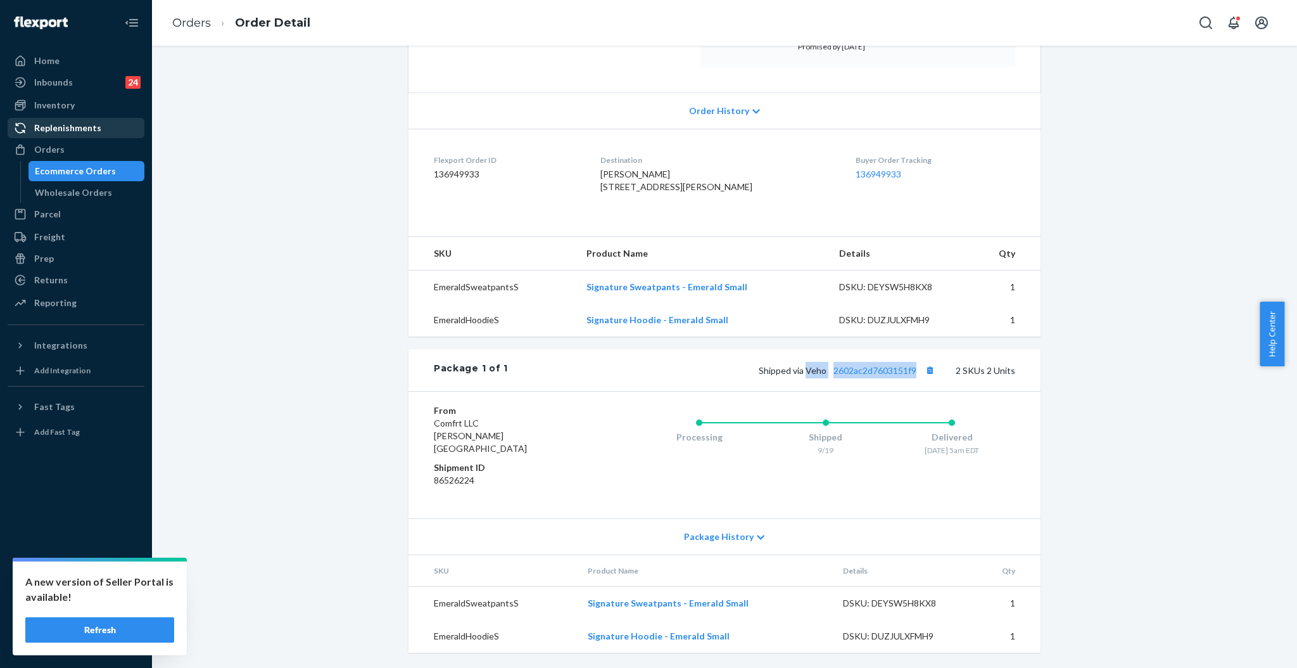
click at [48, 149] on div "Orders" at bounding box center [49, 149] width 30 height 13
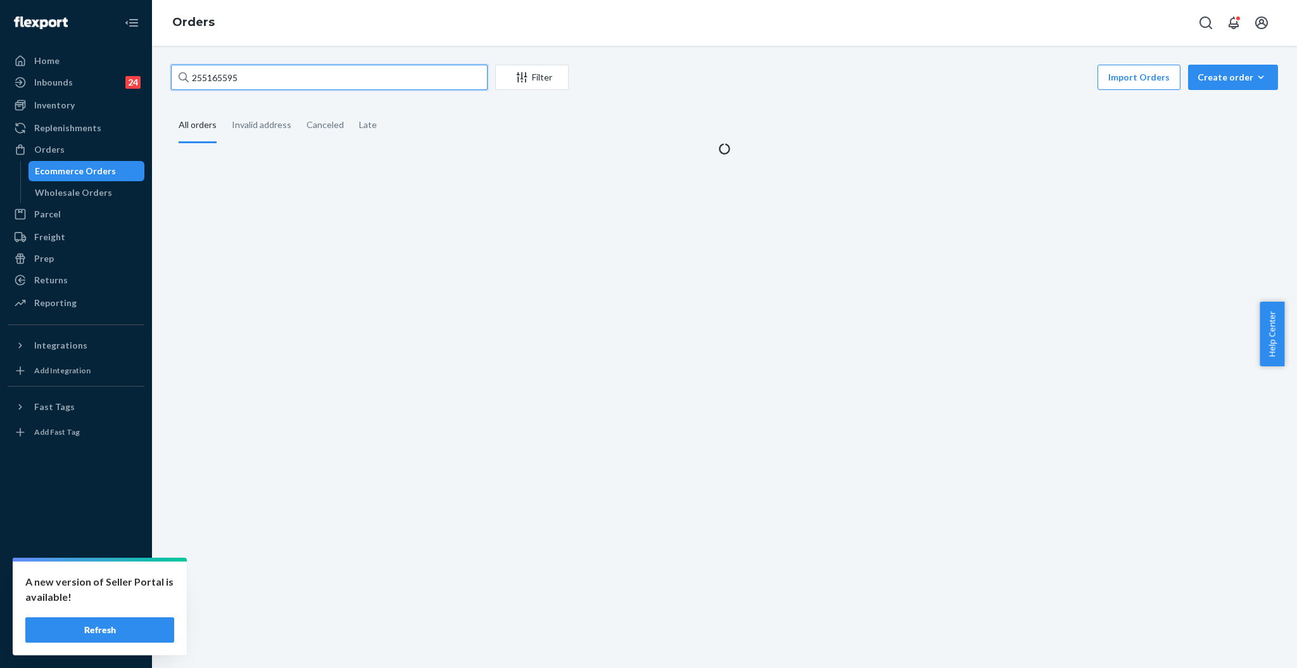
click at [264, 69] on input "255165595" at bounding box center [329, 77] width 317 height 25
paste input "#255310987"
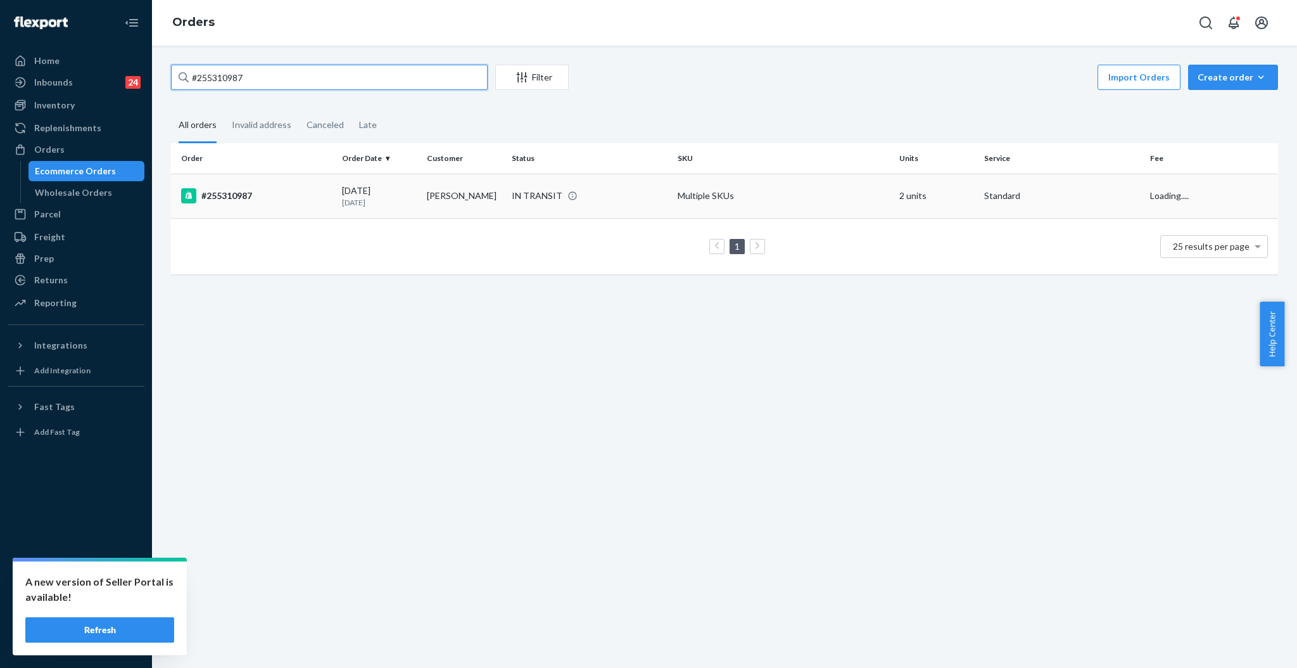
type input "#255310987"
click at [462, 193] on td "[PERSON_NAME]" at bounding box center [464, 196] width 85 height 44
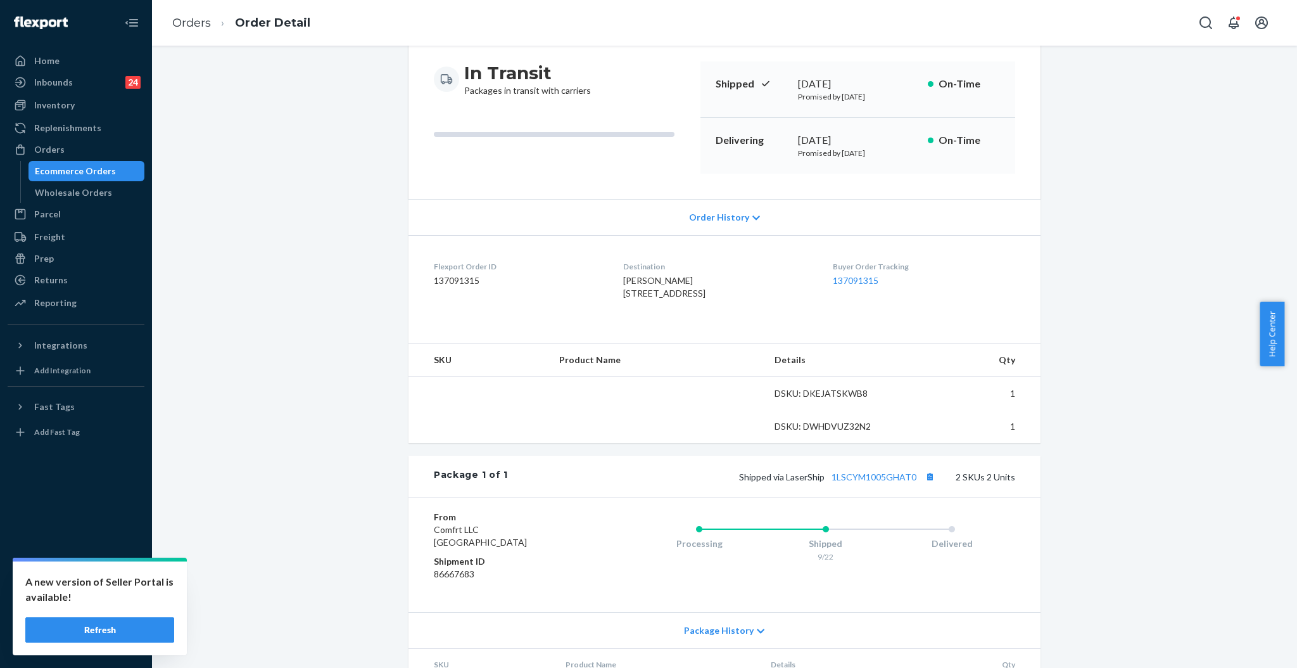
scroll to position [238, 0]
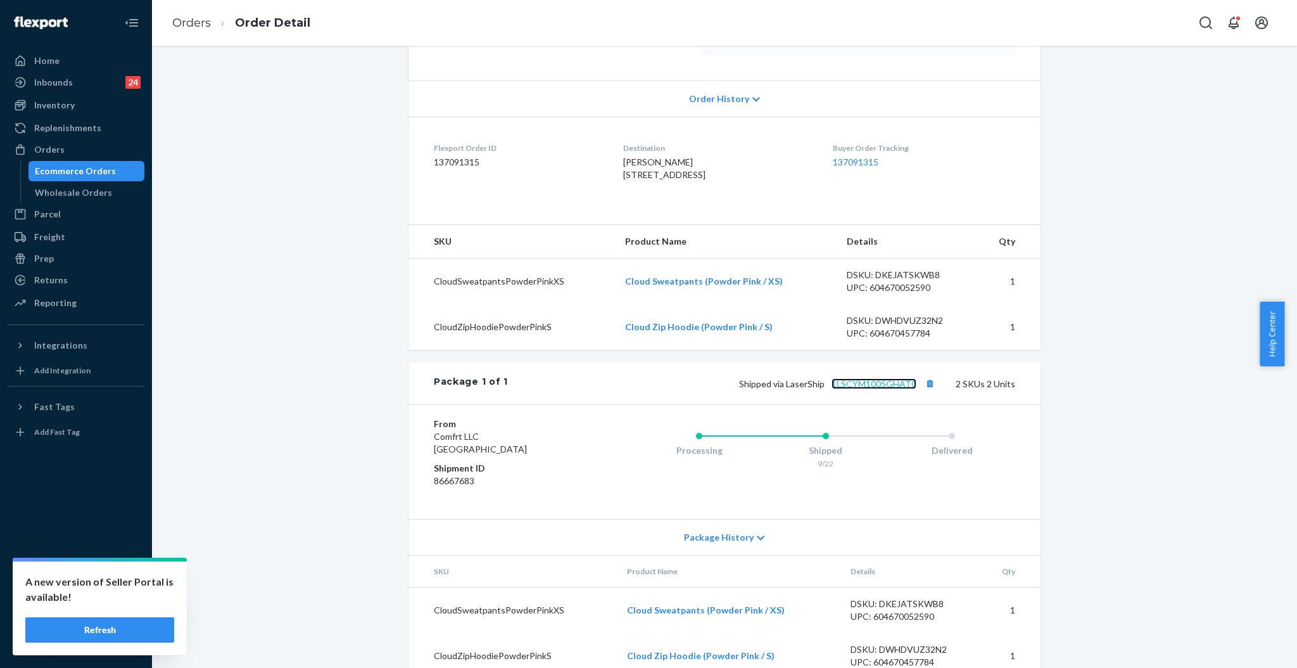
click at [844, 389] on link "1LSCYM1005GHAT0" at bounding box center [874, 383] width 85 height 11
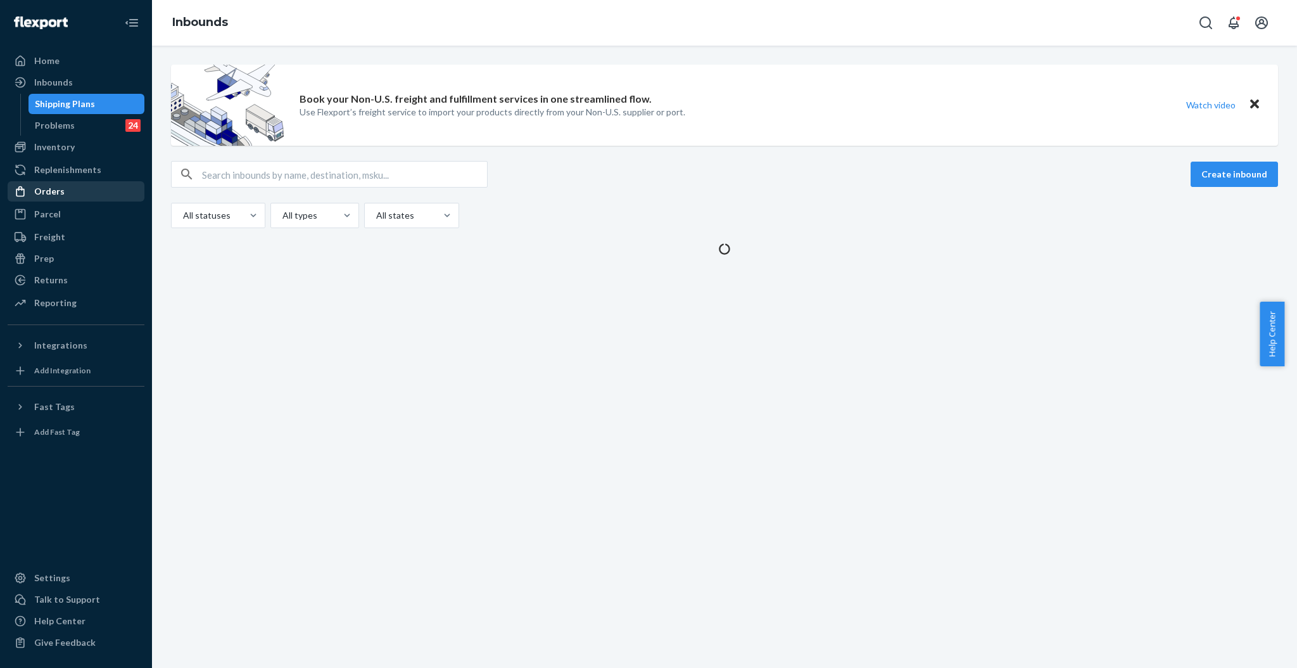
click at [44, 190] on div "Orders" at bounding box center [49, 191] width 30 height 13
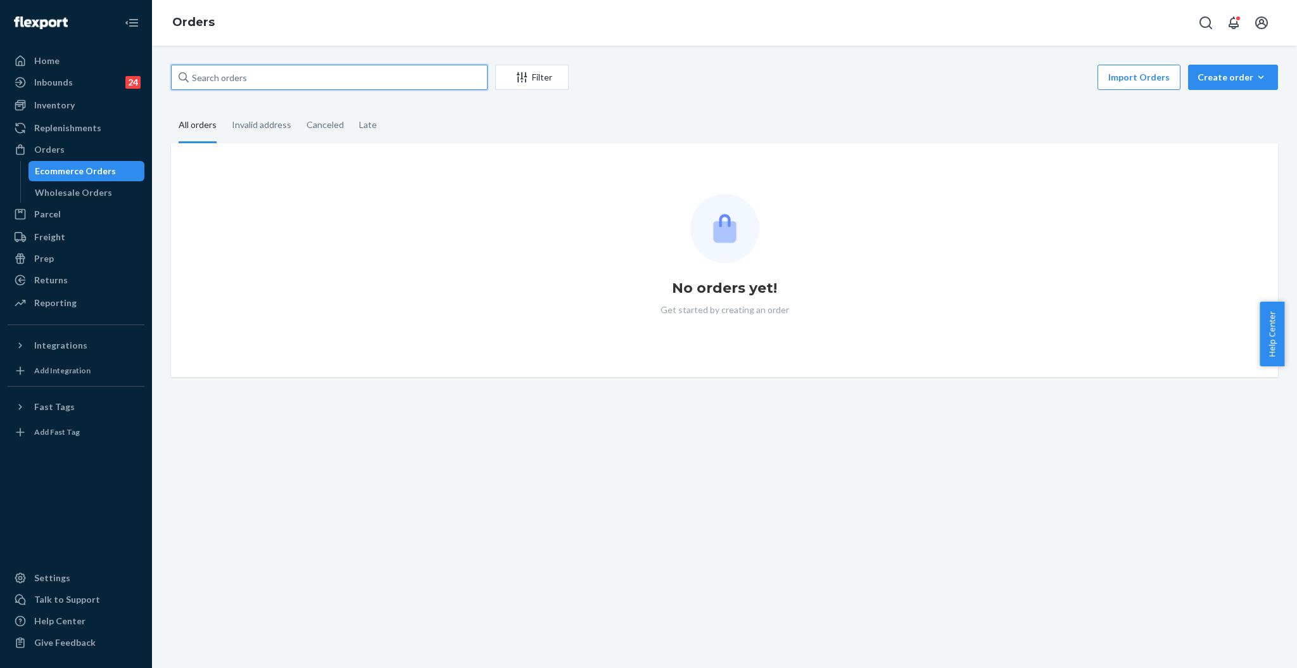
click at [281, 71] on input "text" at bounding box center [329, 77] width 317 height 25
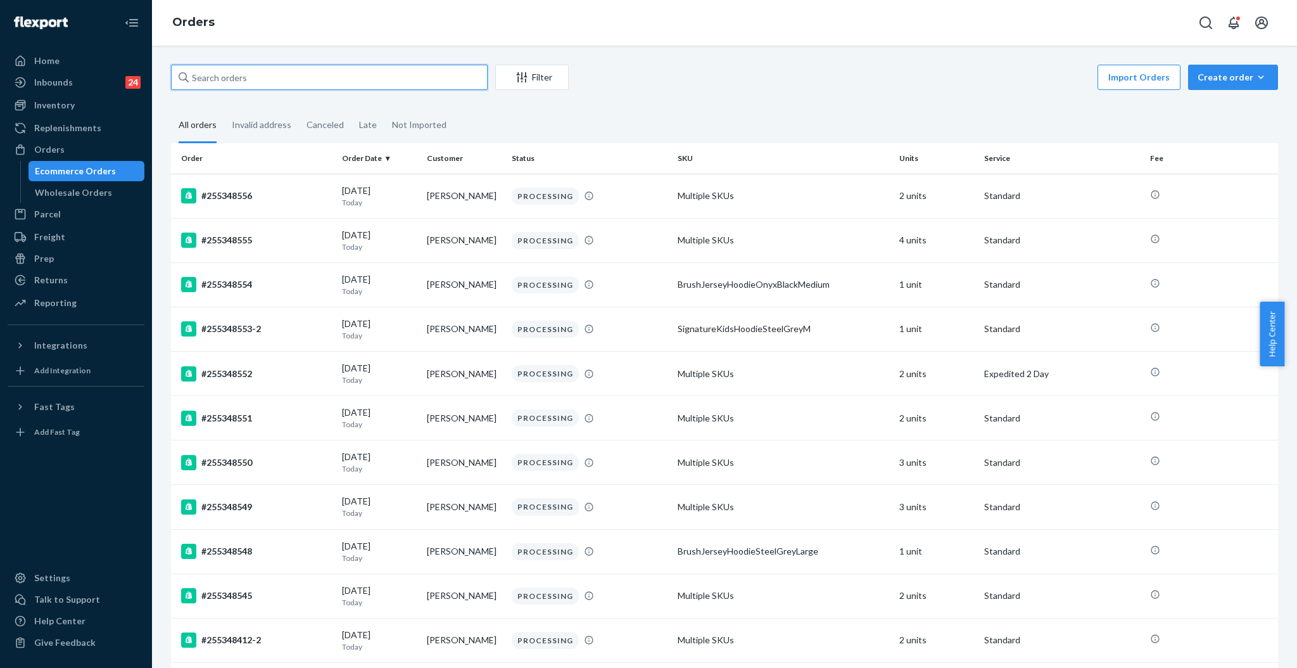
paste input "#BYRDOBL3XX"
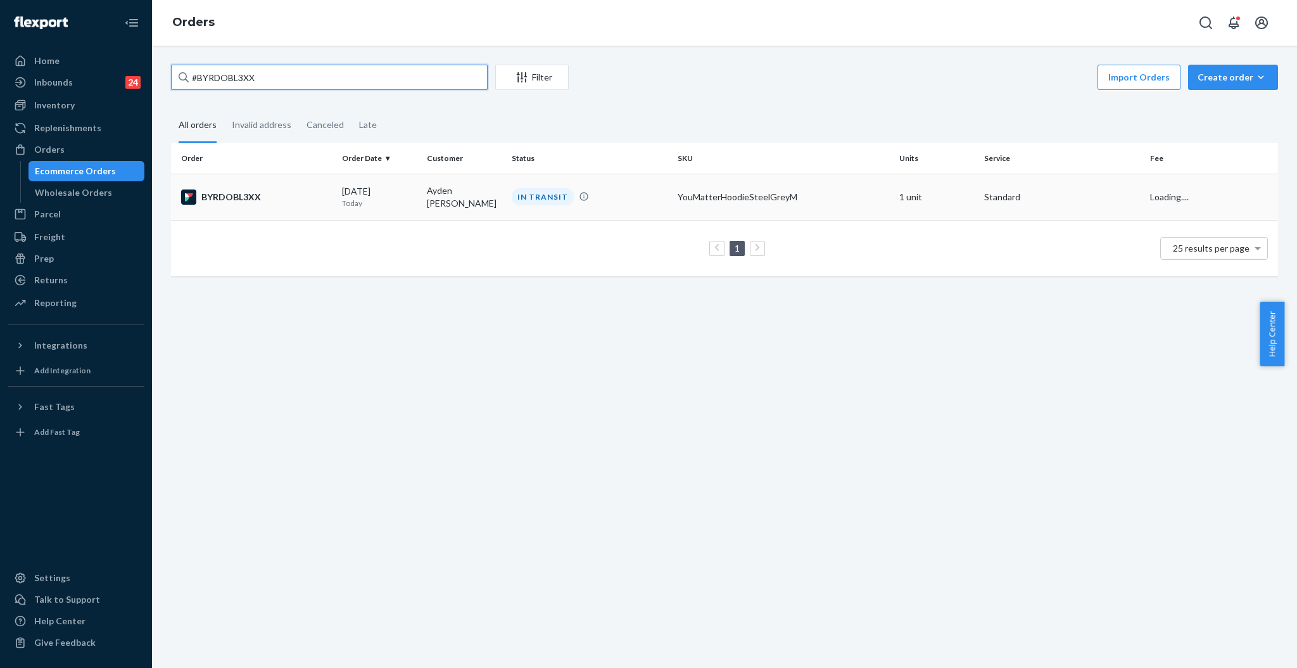
type input "#BYRDOBL3XX"
click at [358, 202] on p "Today" at bounding box center [379, 203] width 75 height 11
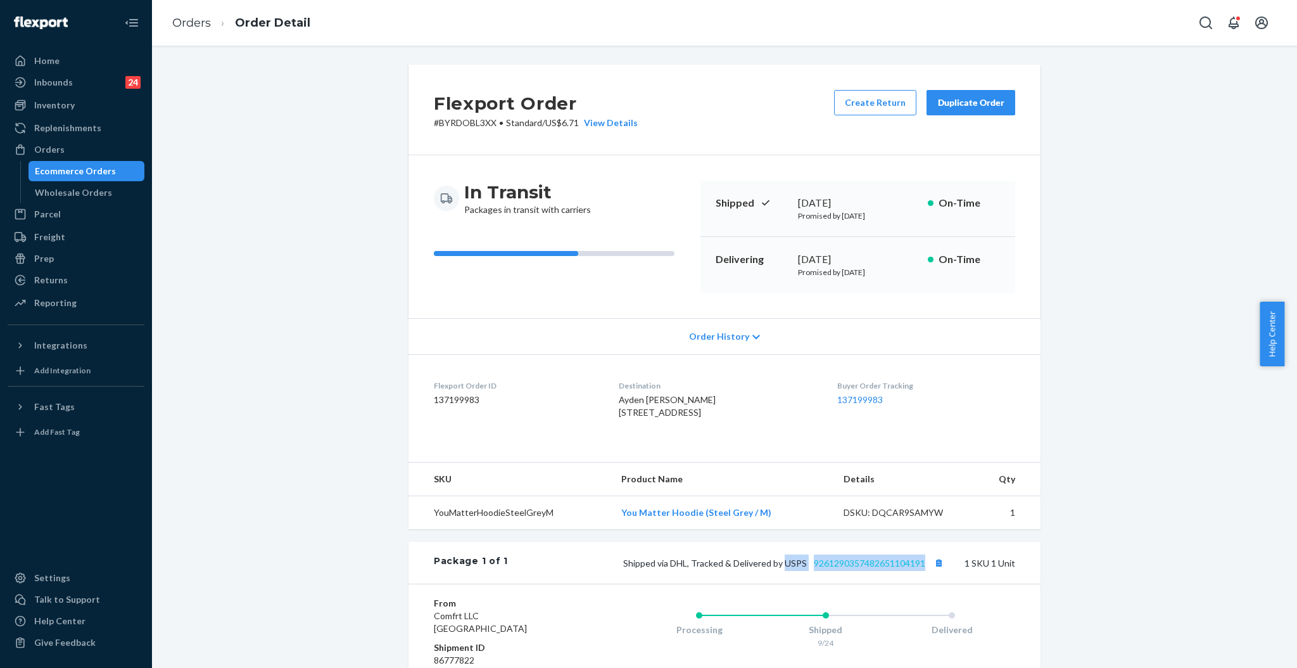
drag, startPoint x: 779, startPoint y: 589, endPoint x: 917, endPoint y: 592, distance: 137.5
click at [918, 568] on span "Shipped via DHL, Tracked & Delivered by USPS 9261290357482651104191" at bounding box center [785, 562] width 324 height 11
copy span "USPS 9261290357482651104191"
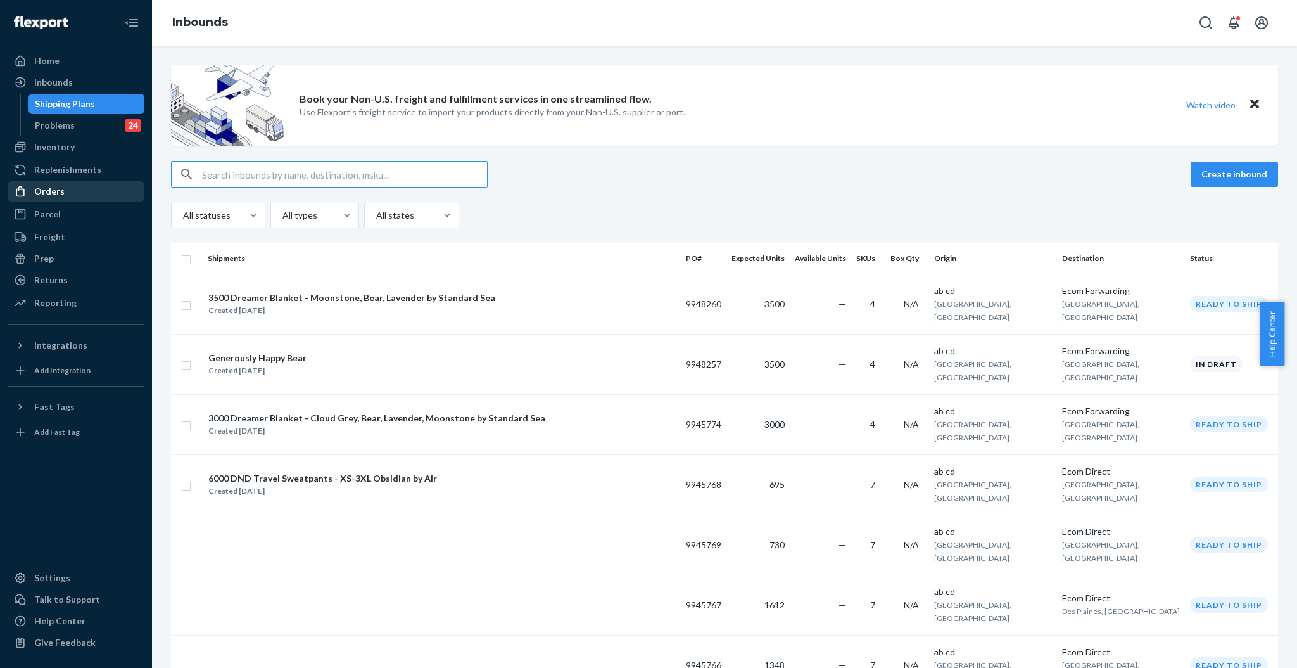
click at [53, 193] on div "Orders" at bounding box center [49, 191] width 30 height 13
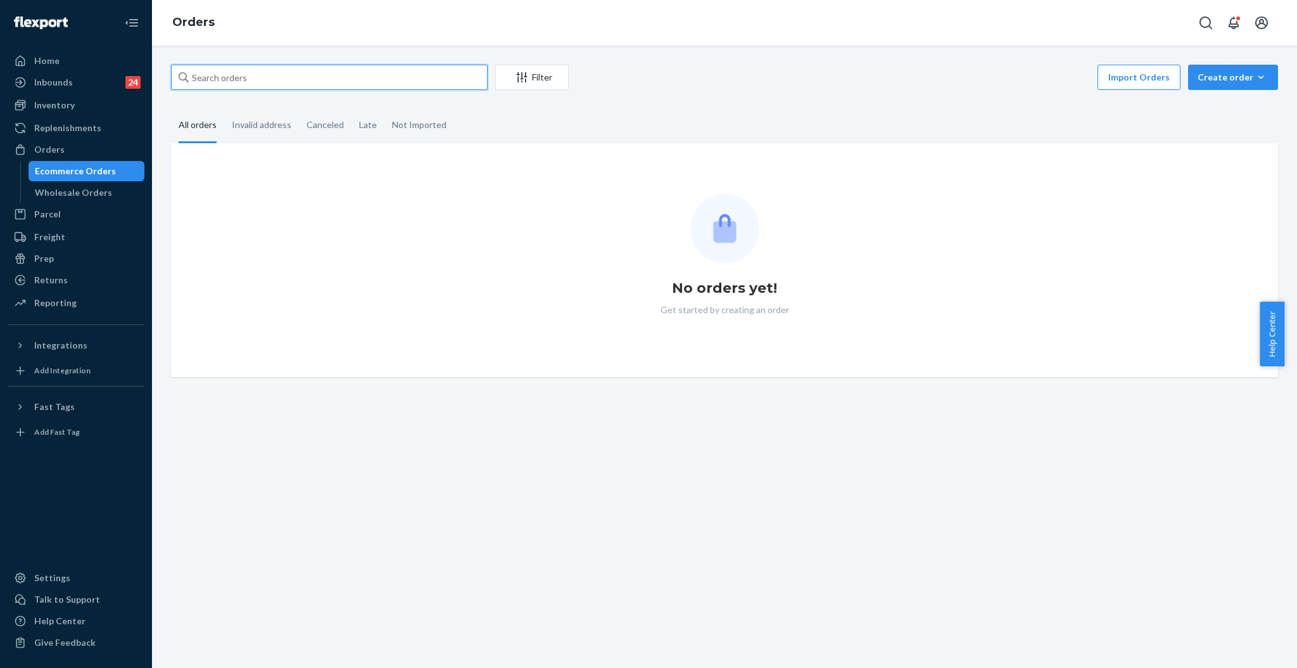
click at [297, 79] on input "text" at bounding box center [329, 77] width 317 height 25
paste input "#HY2MWDLHGL"
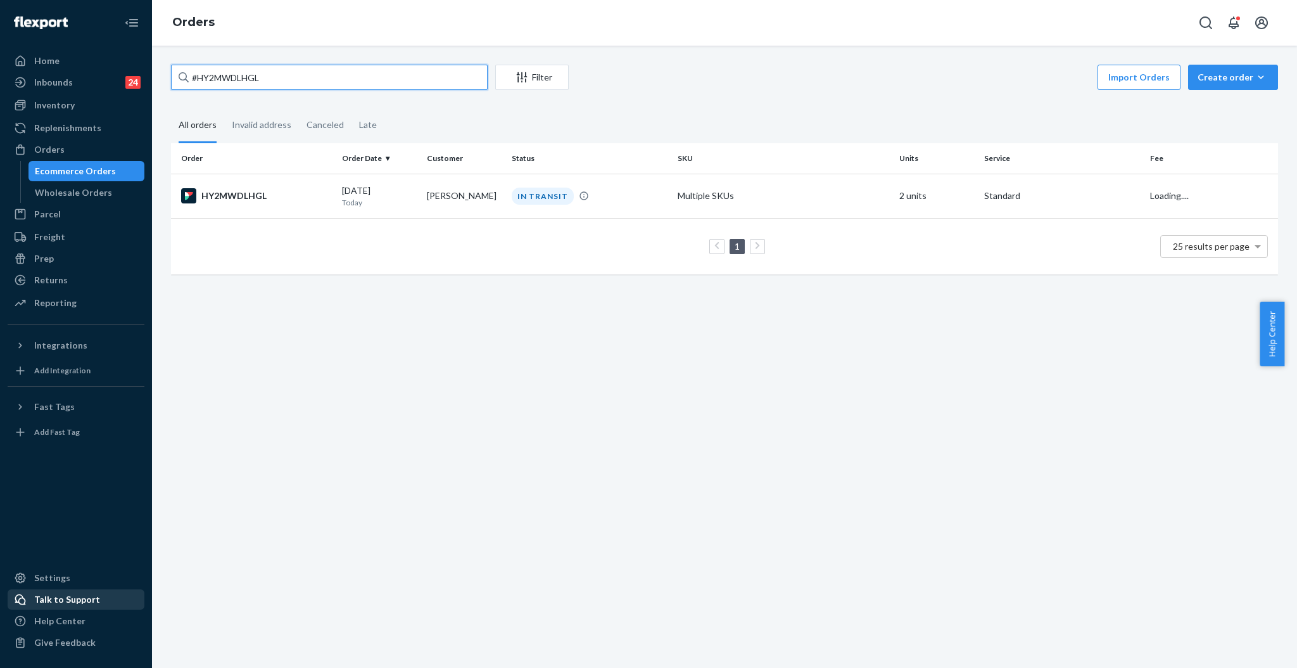
type input "#HY2MWDLHGL"
click at [109, 608] on div "Talk to Support" at bounding box center [76, 599] width 134 height 18
click at [814, 195] on td "Multiple SKUs" at bounding box center [784, 196] width 222 height 44
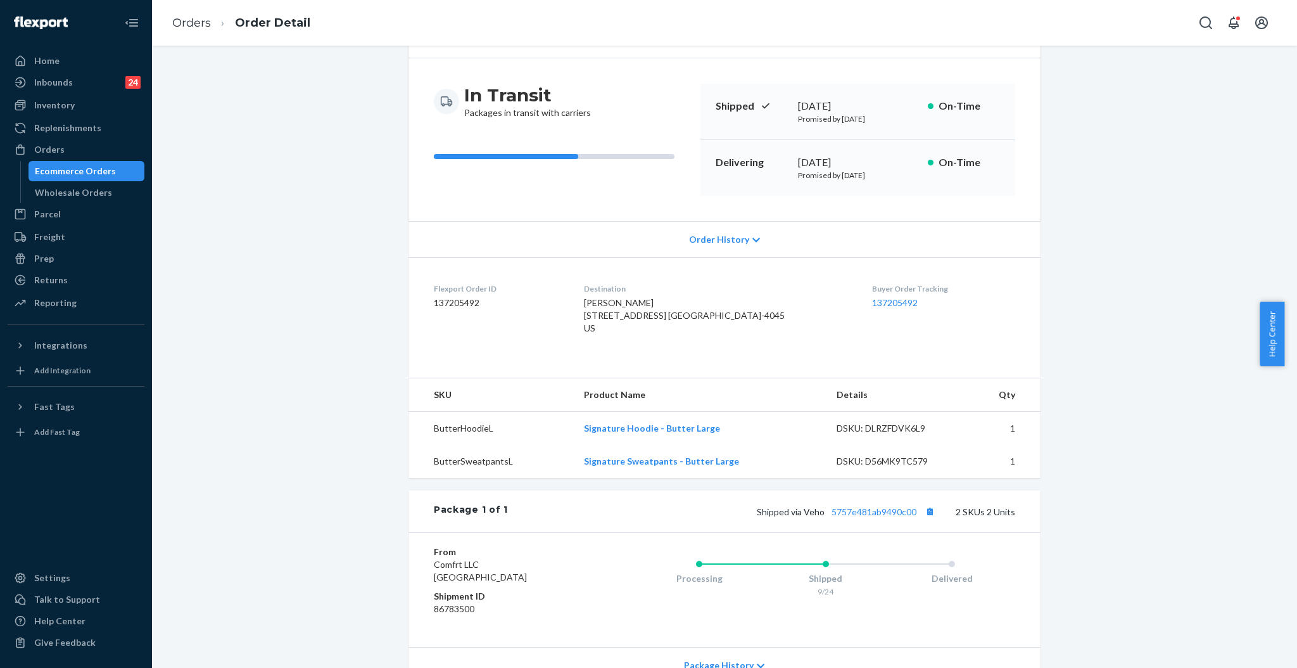
scroll to position [169, 0]
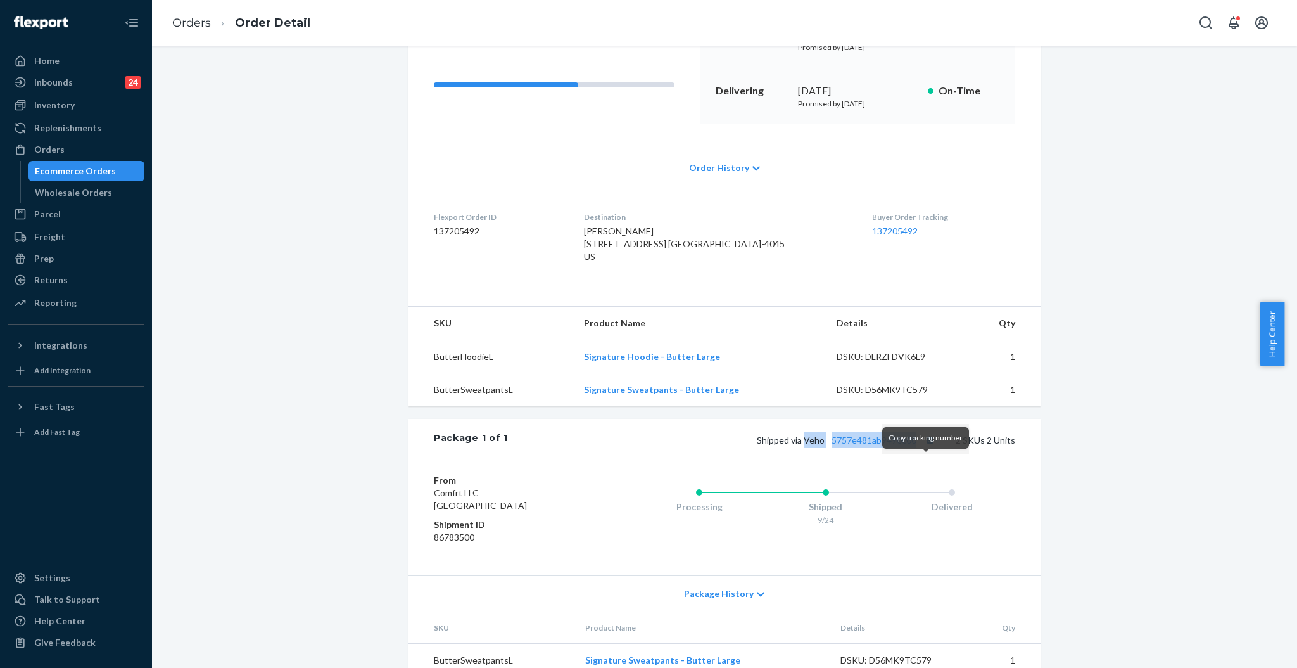
drag, startPoint x: 801, startPoint y: 466, endPoint x: 918, endPoint y: 467, distance: 116.6
click at [918, 445] on span "Shipped via Veho 5757e481ab9490c00" at bounding box center [847, 440] width 181 height 11
copy span "Veho 5757e481ab9490c00"
